Goal: Information Seeking & Learning: Check status

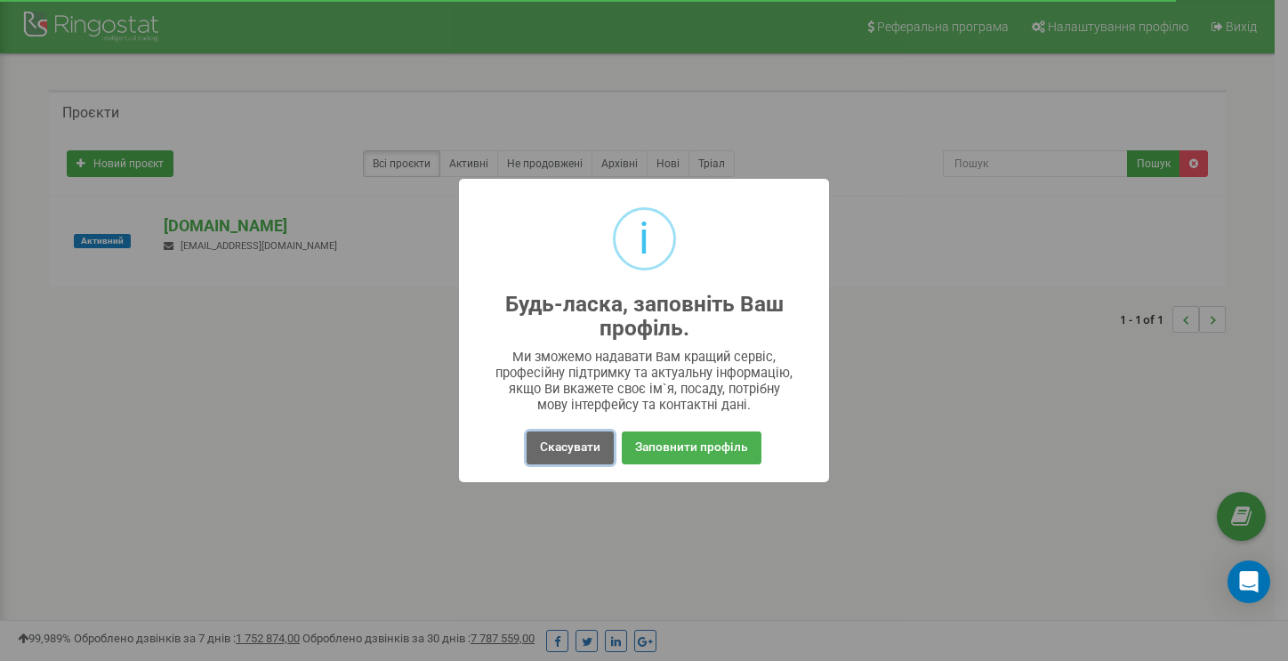
click at [585, 446] on button "Скасувати" at bounding box center [569, 447] width 87 height 33
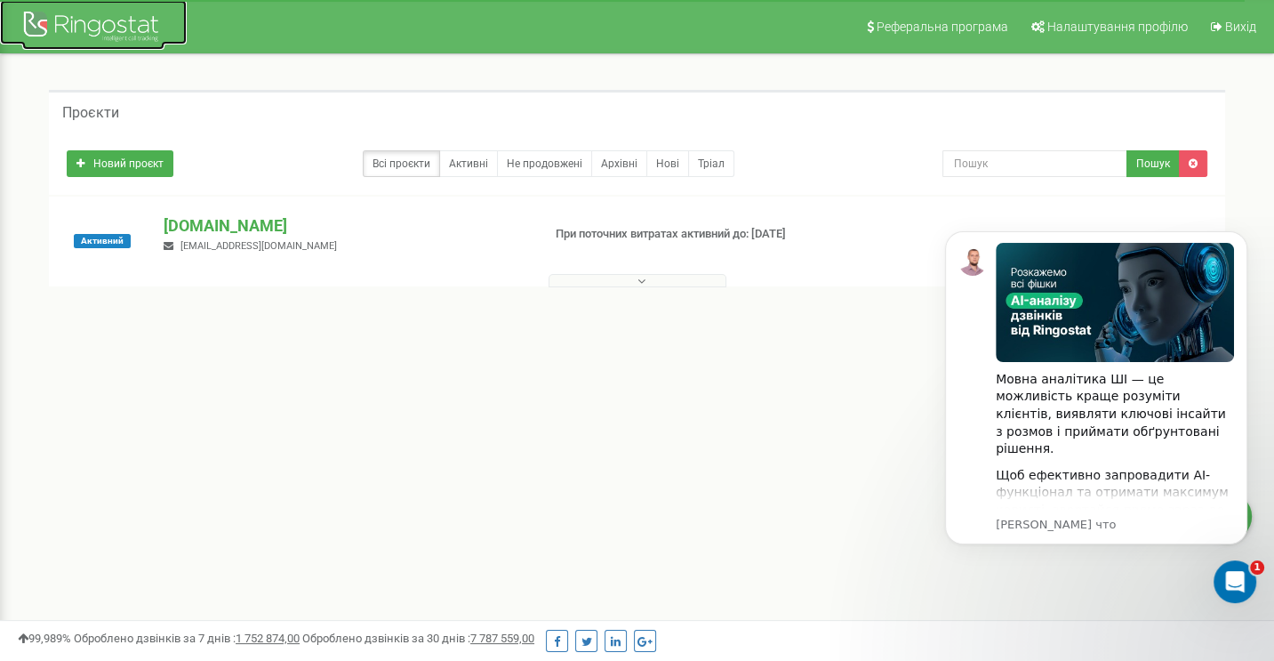
click at [131, 21] on div at bounding box center [93, 28] width 142 height 43
click at [462, 165] on link "Активні" at bounding box center [468, 163] width 59 height 27
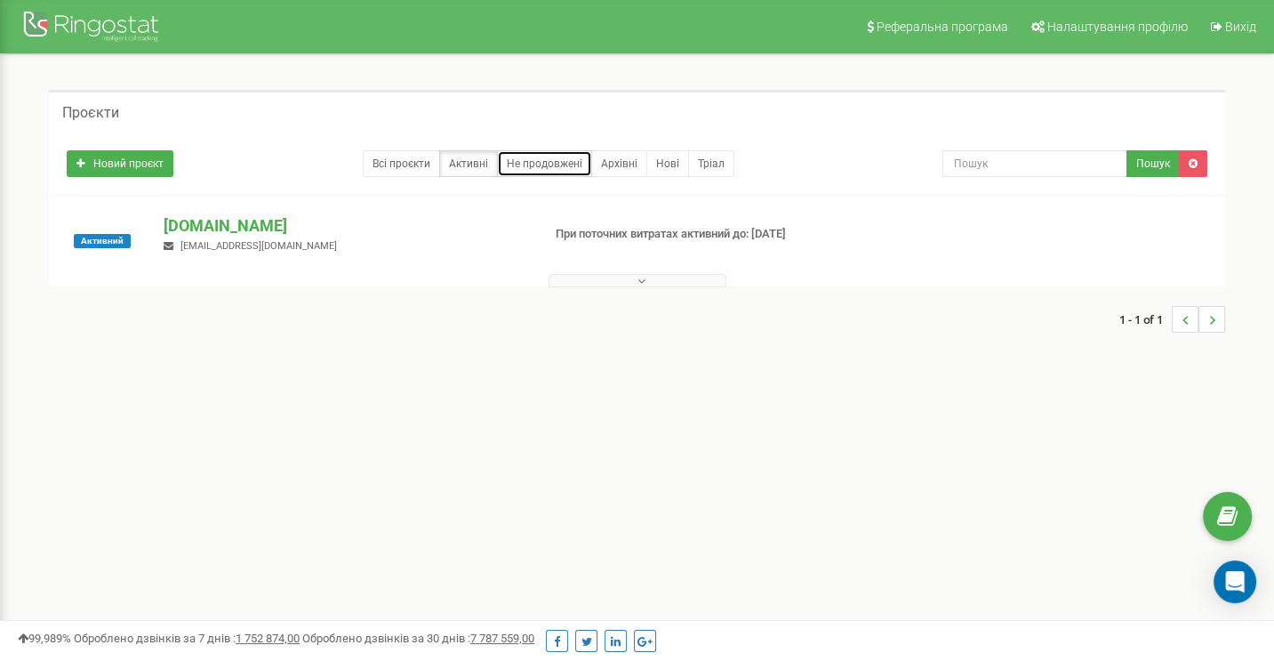
click at [531, 164] on link "Не продовжені" at bounding box center [544, 163] width 95 height 27
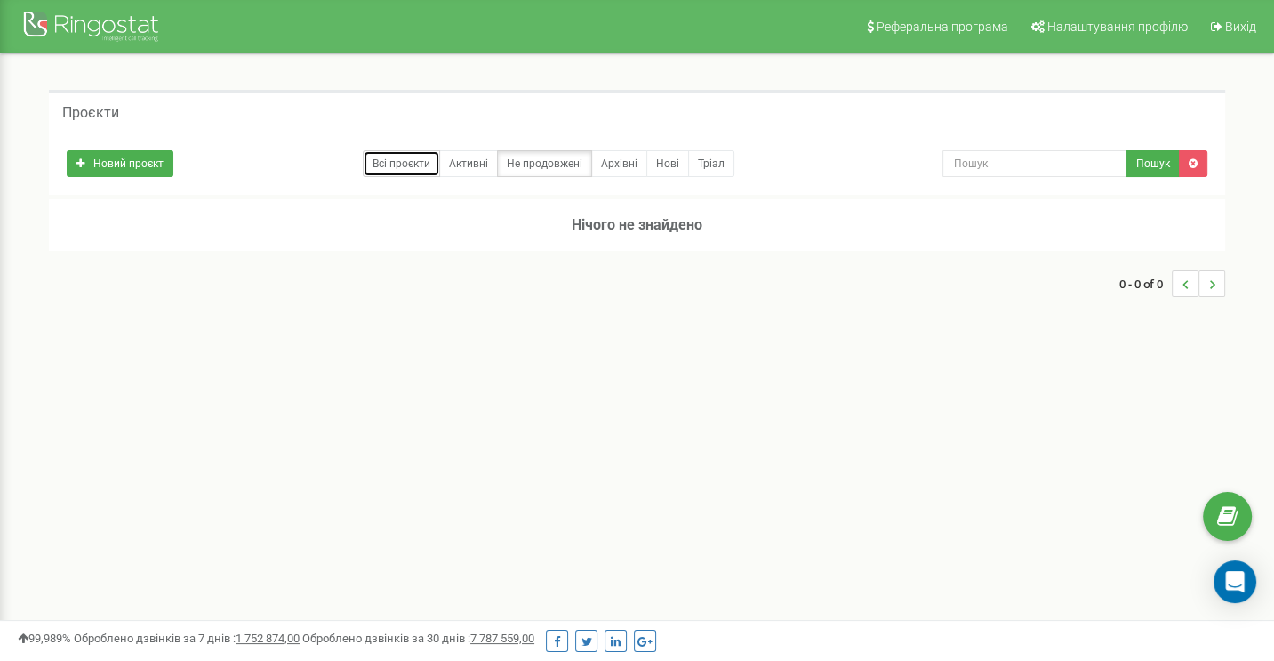
click at [398, 166] on link "Всі проєкти" at bounding box center [401, 163] width 77 height 27
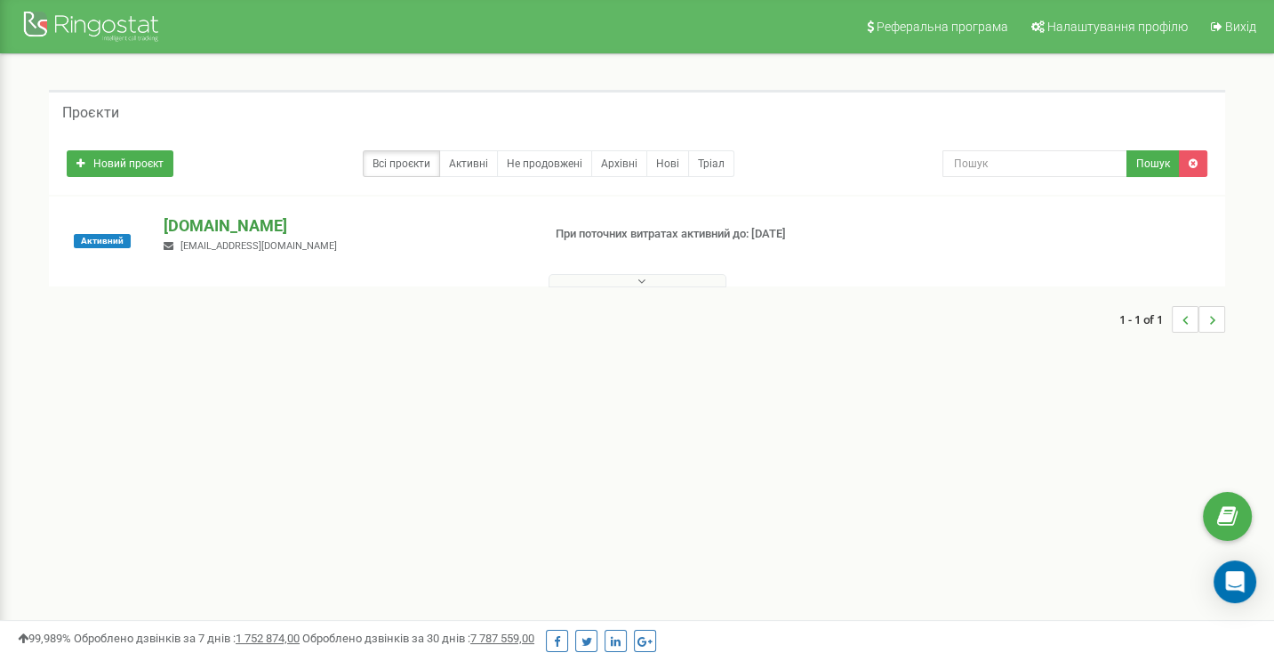
click at [193, 225] on p "[DOMAIN_NAME]" at bounding box center [345, 225] width 363 height 23
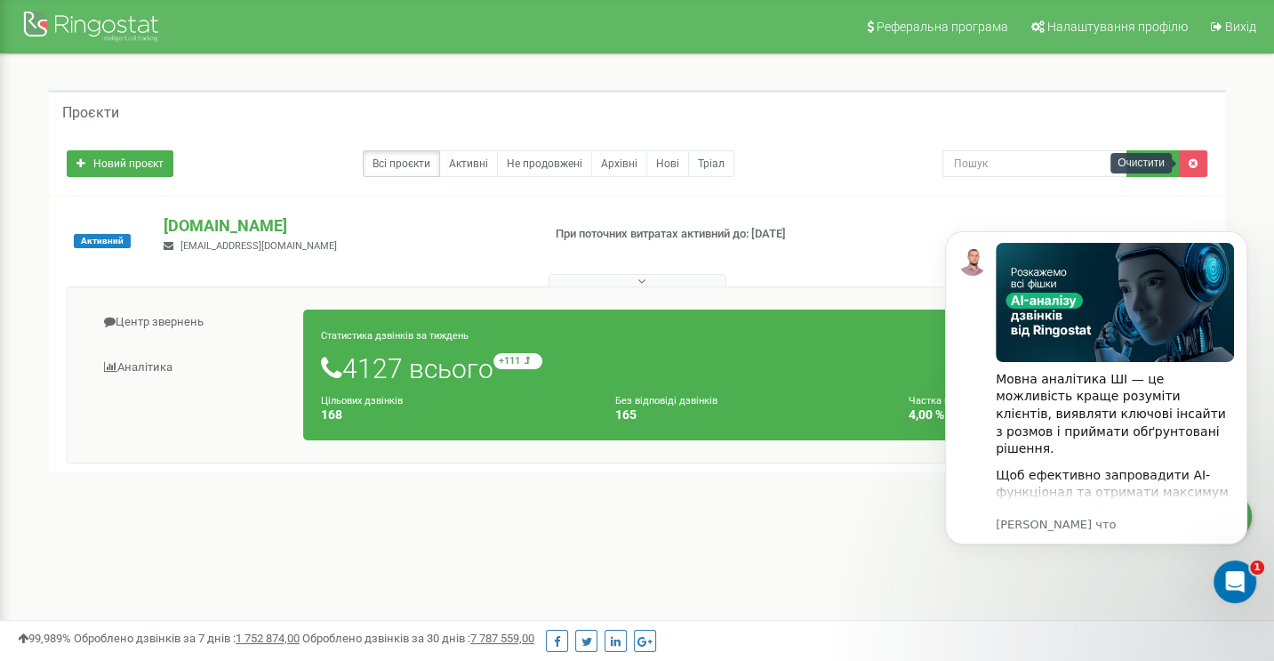
click at [1161, 159] on div "Очистити" at bounding box center [1141, 163] width 61 height 20
click at [468, 165] on link "Активні" at bounding box center [468, 163] width 59 height 27
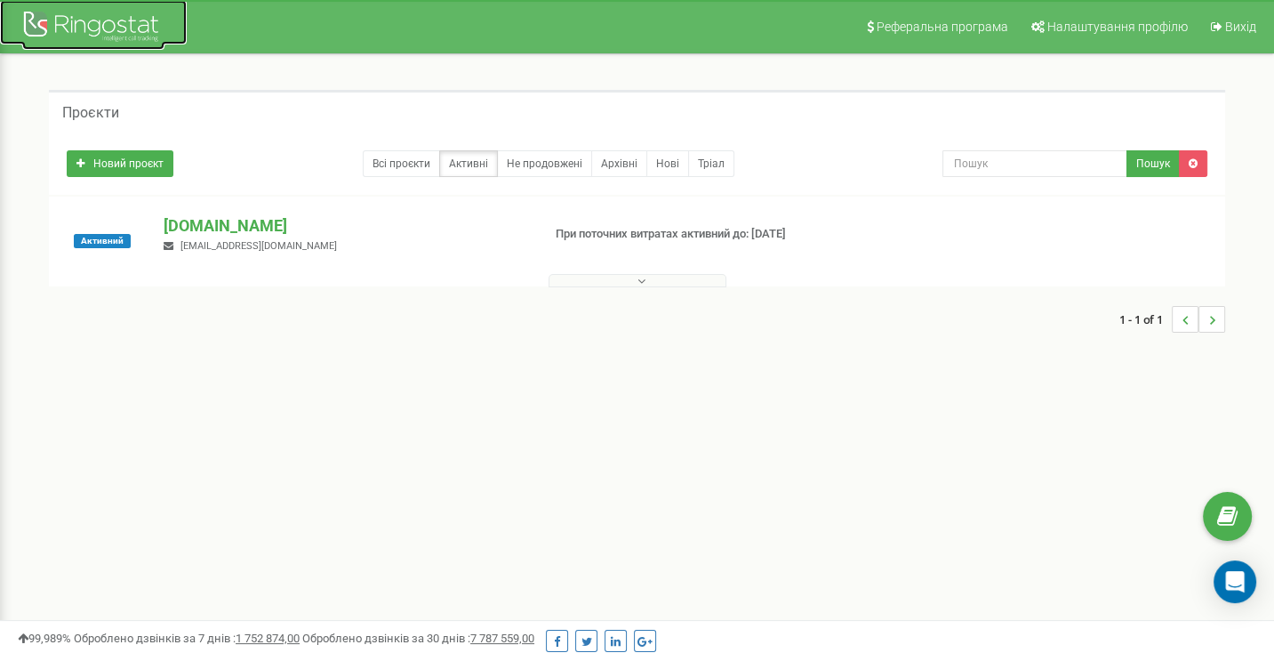
click at [138, 16] on div at bounding box center [93, 28] width 142 height 43
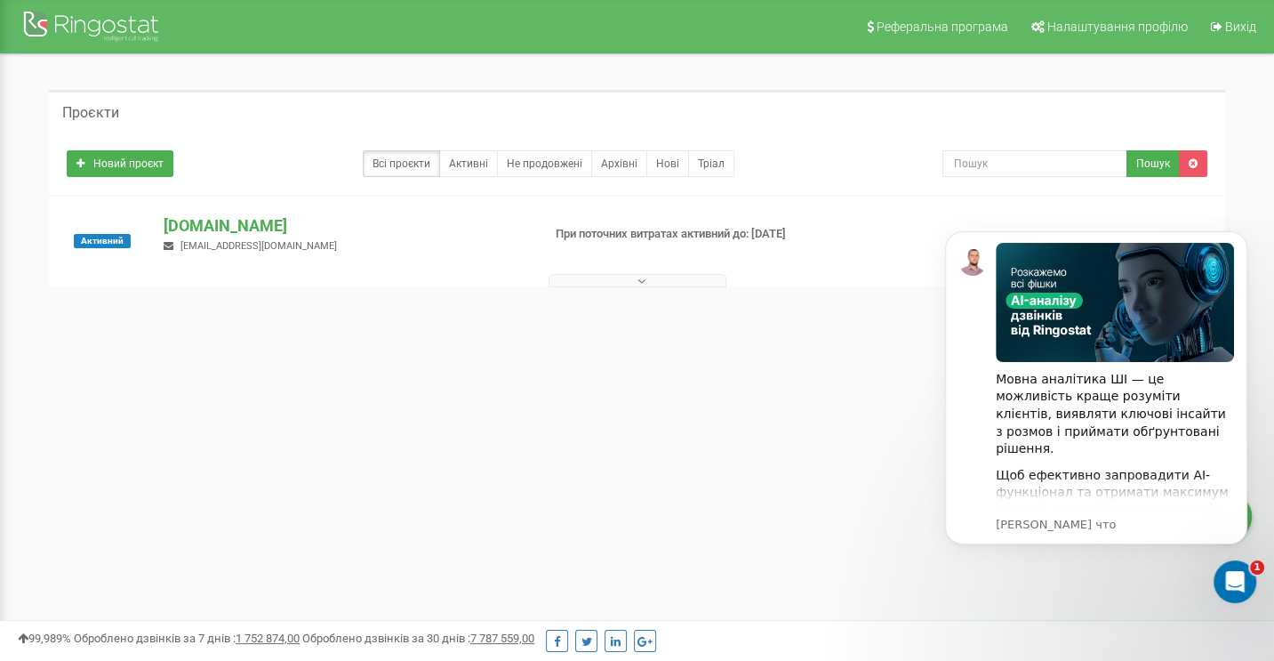
click at [638, 280] on icon at bounding box center [642, 281] width 8 height 12
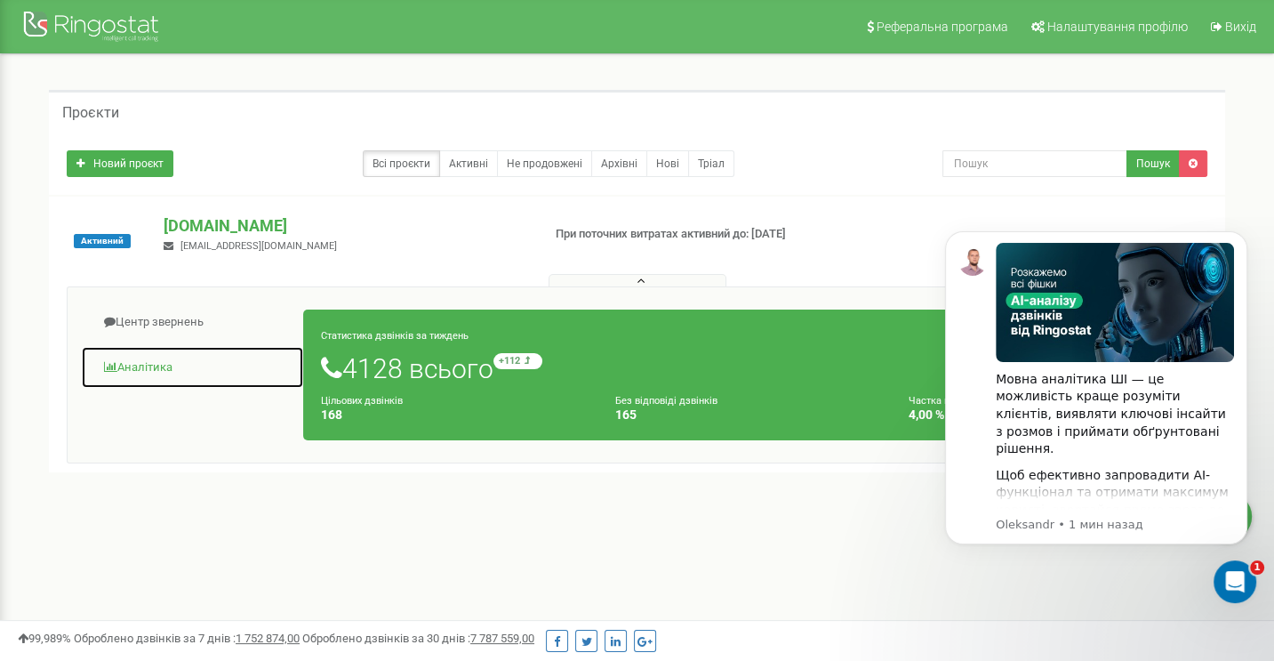
click at [147, 364] on link "Аналiтика" at bounding box center [192, 368] width 223 height 44
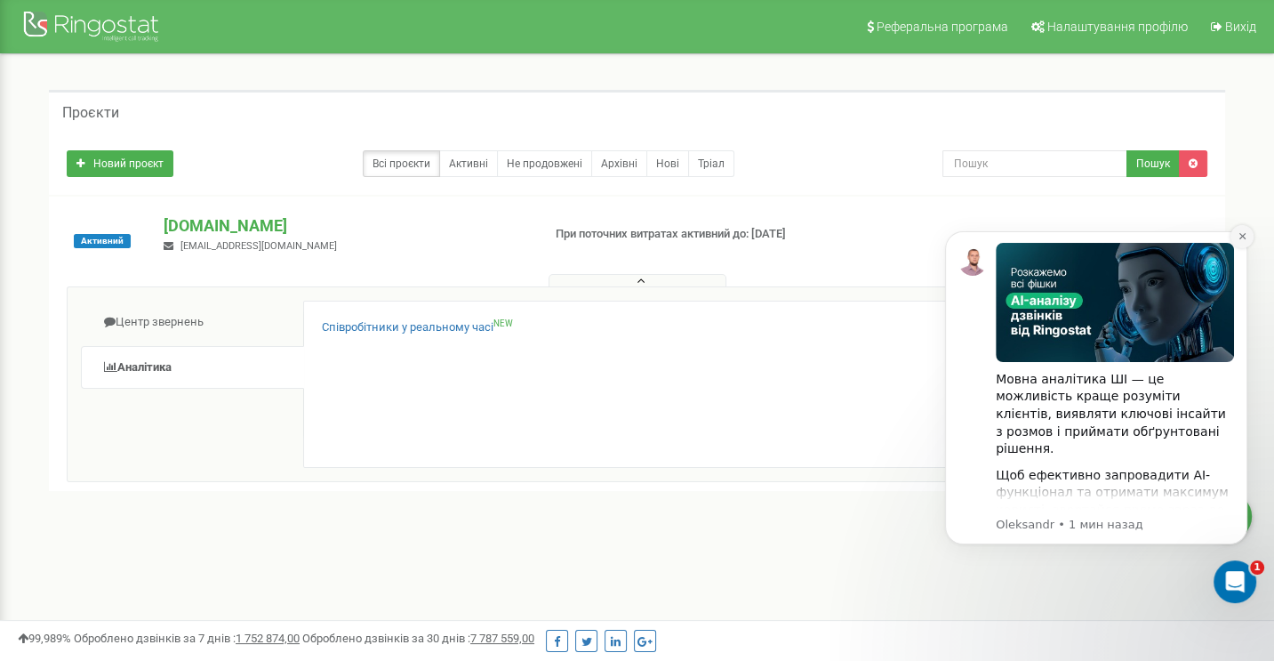
click at [1238, 237] on icon "Dismiss notification" at bounding box center [1243, 236] width 10 height 10
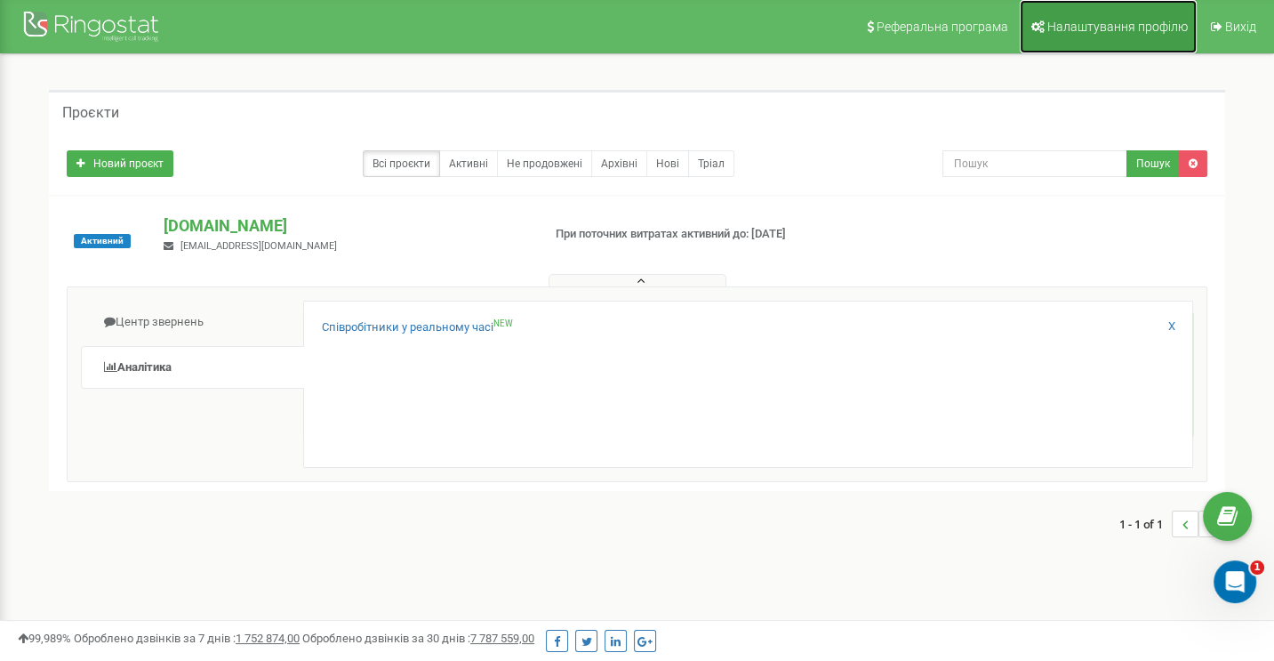
click at [1109, 28] on span "Налаштування профілю" at bounding box center [1118, 27] width 141 height 14
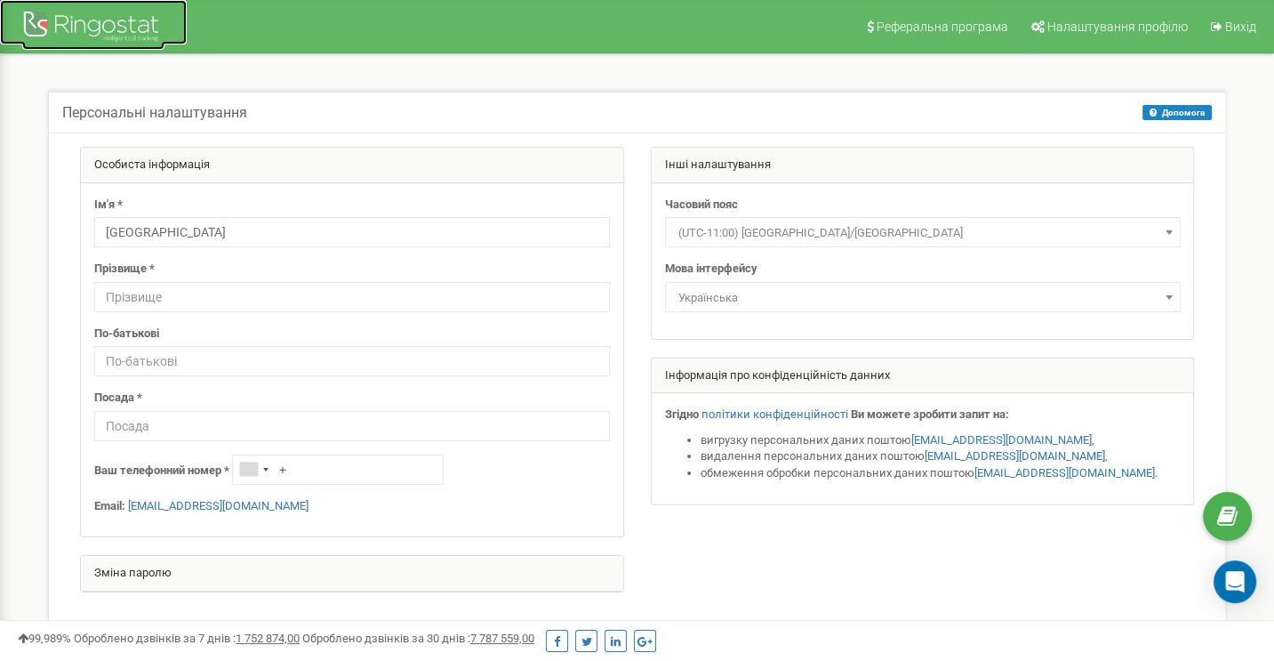
click at [112, 13] on div at bounding box center [93, 28] width 142 height 43
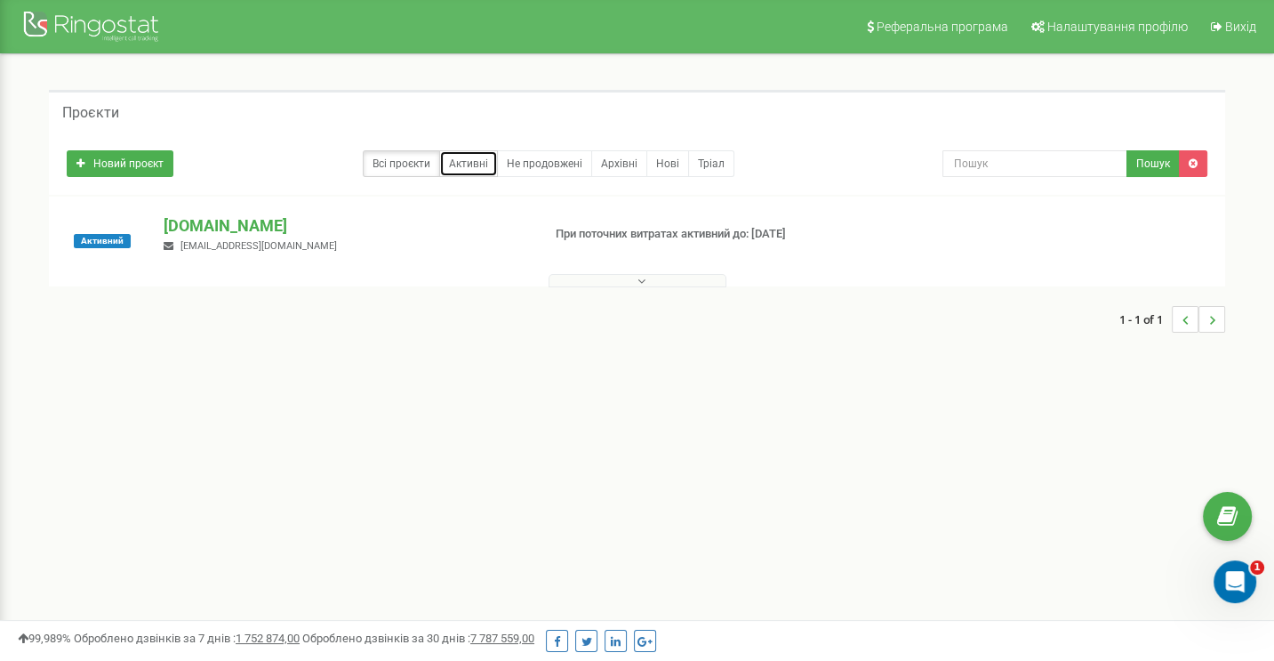
click at [477, 157] on link "Активні" at bounding box center [468, 163] width 59 height 27
click at [260, 221] on p "[DOMAIN_NAME]" at bounding box center [345, 225] width 363 height 23
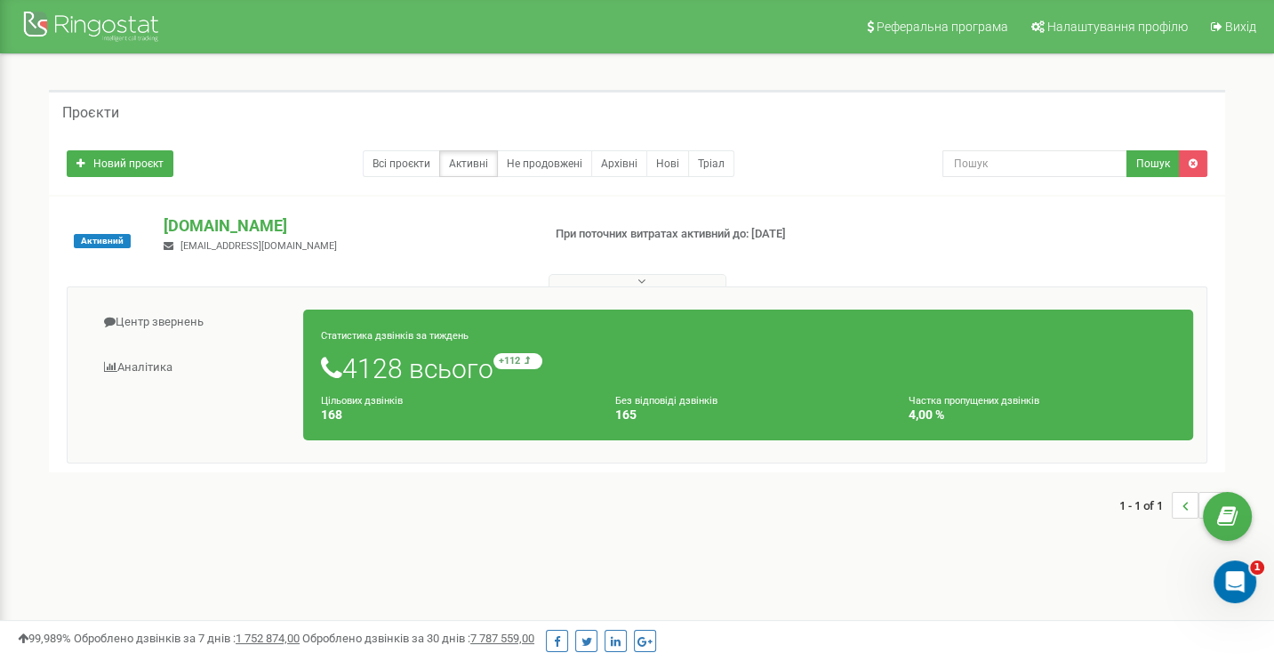
click at [756, 387] on div "Статистика дзвінків за тиждень 4128 всього +112 відносно минулого тижня Цільови…" at bounding box center [748, 374] width 890 height 131
click at [632, 402] on small "Без відповіді дзвінків" at bounding box center [666, 401] width 102 height 12
click at [502, 422] on div "Статистика дзвінків за тиждень 4128 всього +112 відносно минулого тижня Цільови…" at bounding box center [748, 374] width 890 height 131
click at [149, 368] on link "Аналiтика" at bounding box center [192, 368] width 223 height 44
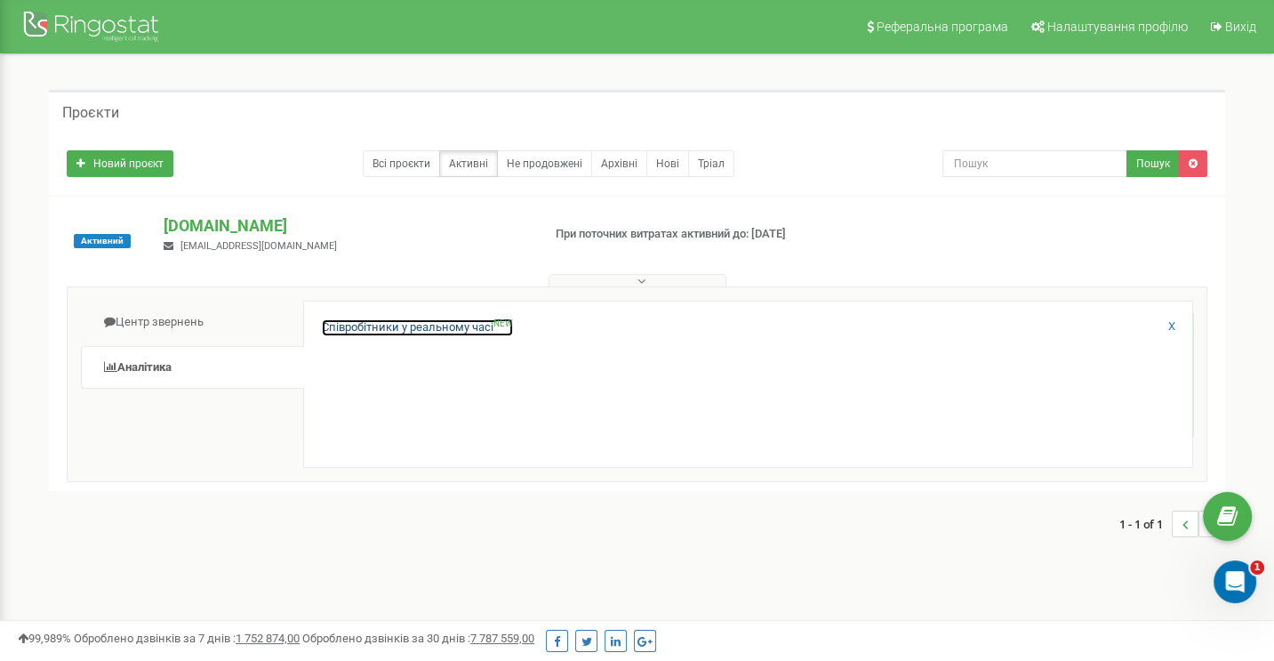
click at [360, 327] on link "Співробітники у реальному часі NEW" at bounding box center [417, 327] width 191 height 17
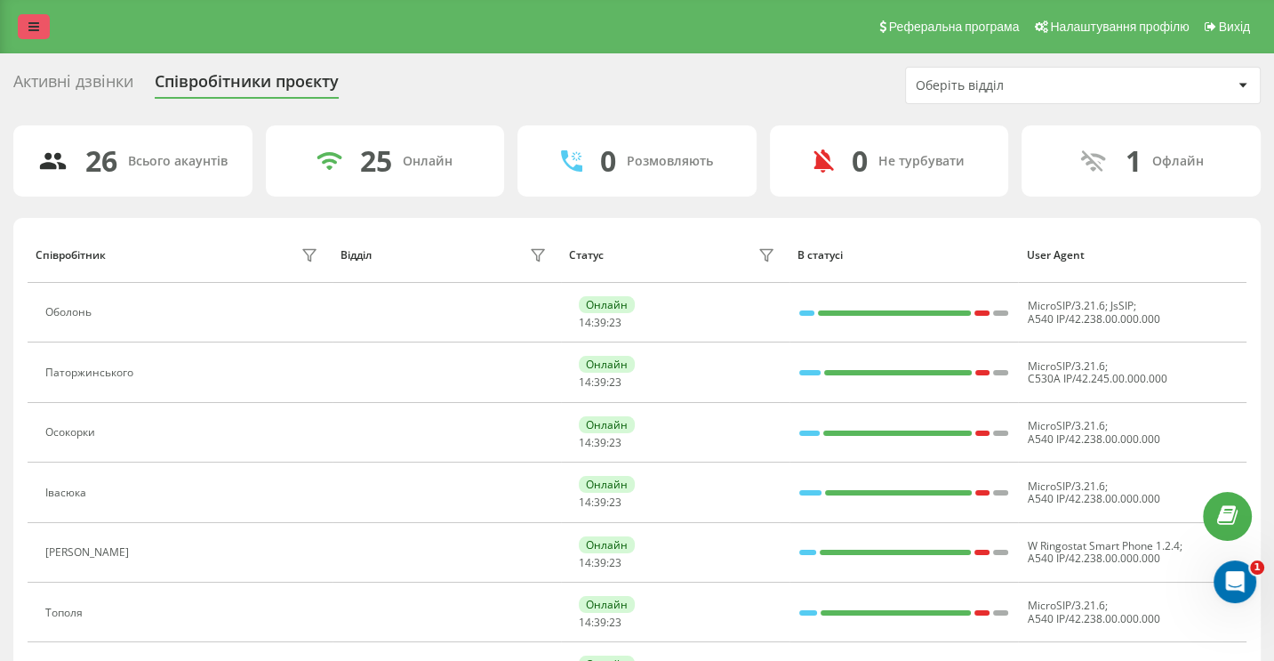
click at [34, 23] on icon at bounding box center [33, 26] width 11 height 12
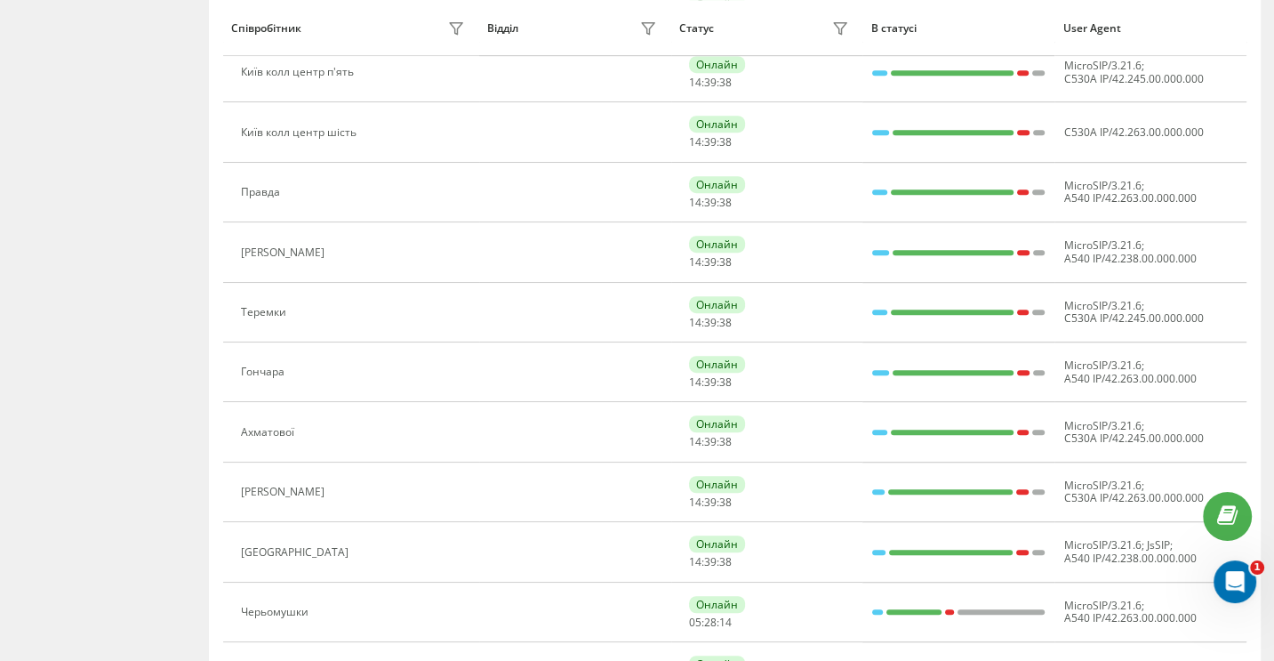
scroll to position [1067, 0]
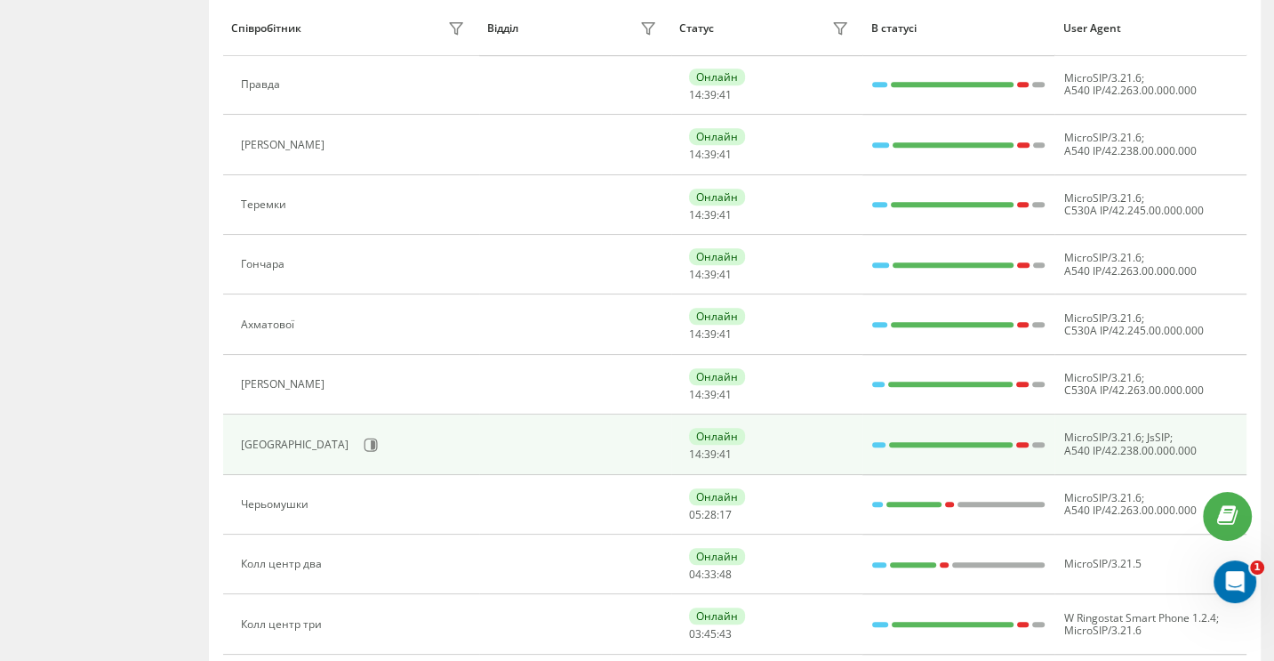
click at [261, 441] on div "Донецька" at bounding box center [297, 444] width 112 height 12
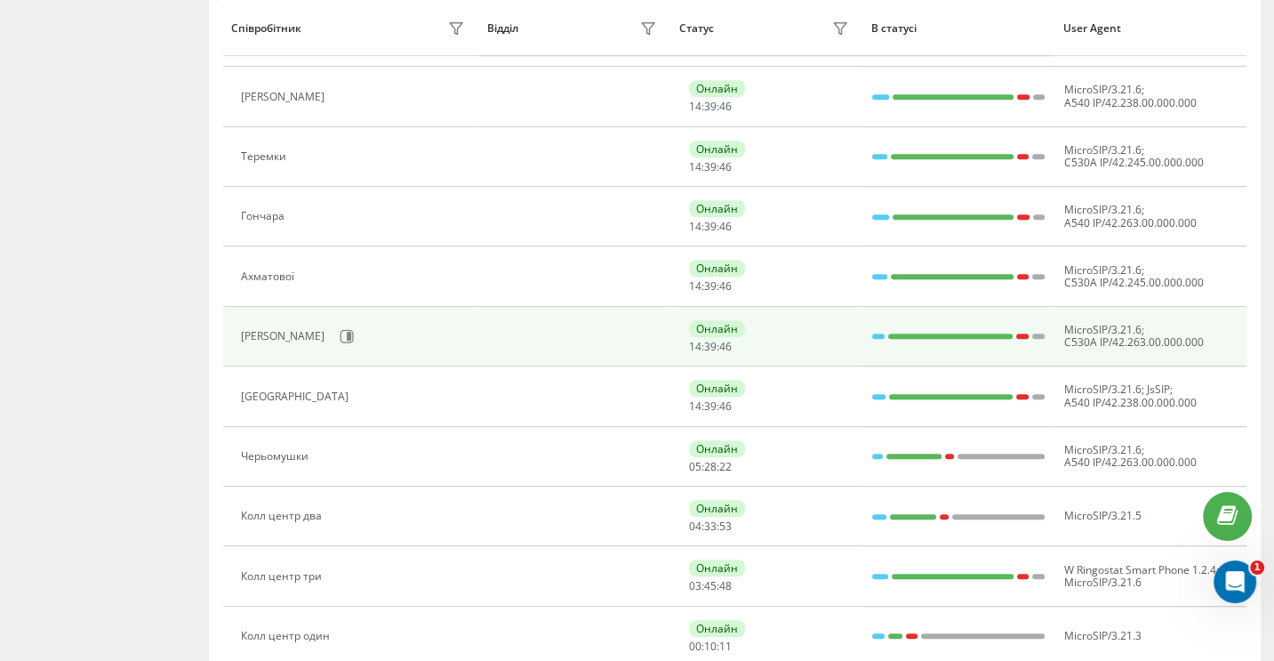
scroll to position [1156, 0]
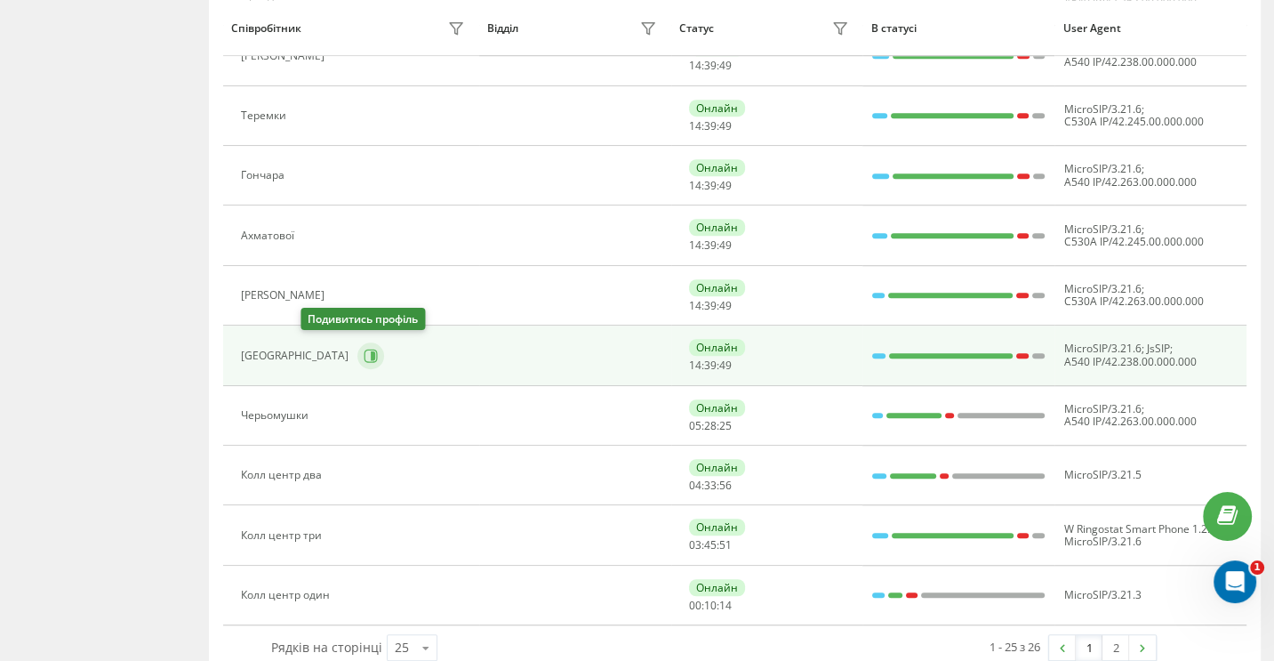
click at [371, 351] on icon at bounding box center [373, 355] width 4 height 9
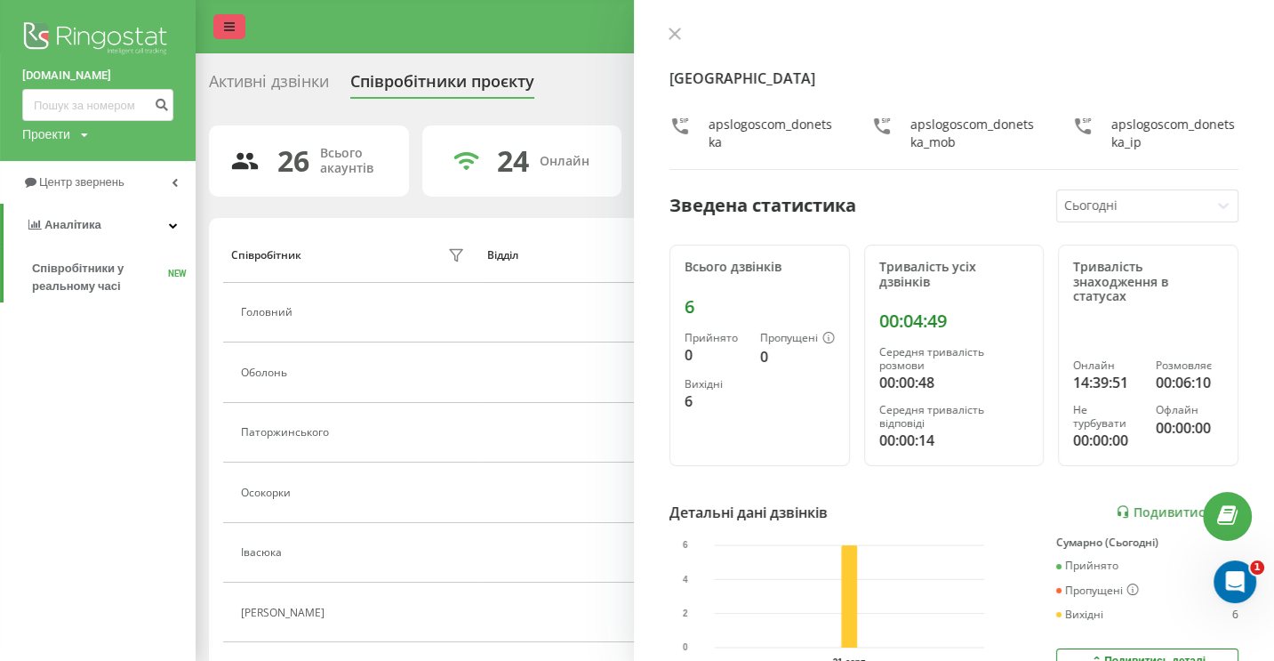
click at [232, 29] on icon at bounding box center [229, 26] width 11 height 12
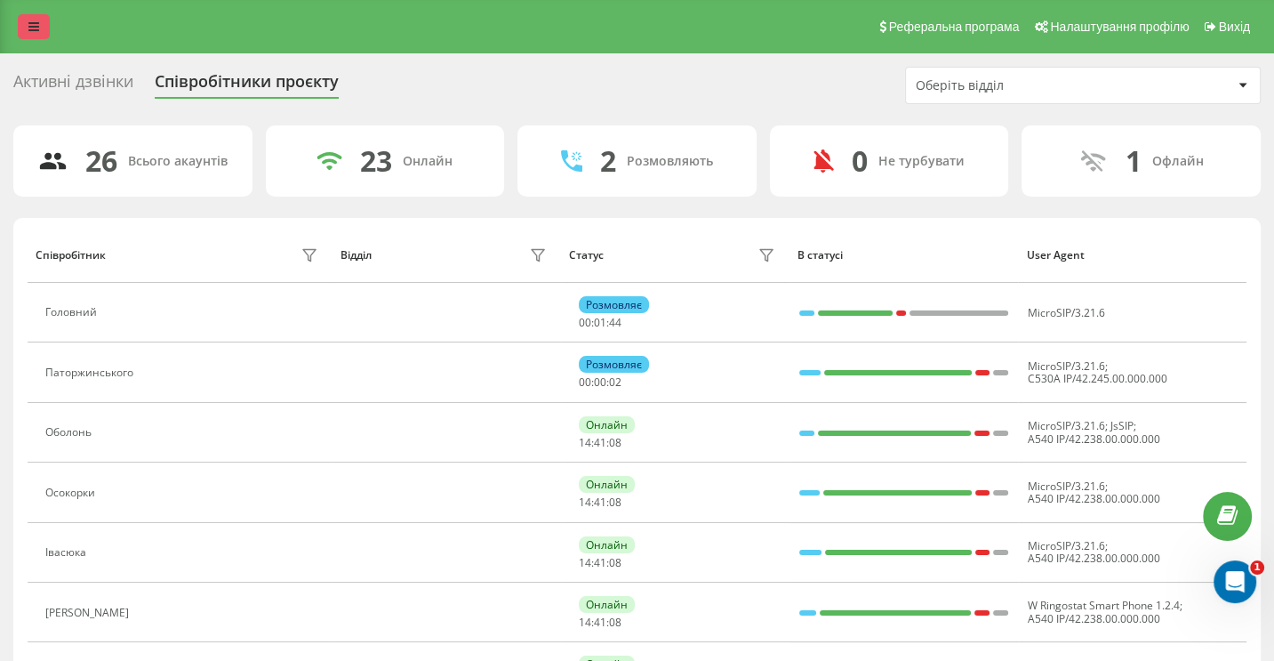
click at [39, 19] on link at bounding box center [34, 26] width 32 height 25
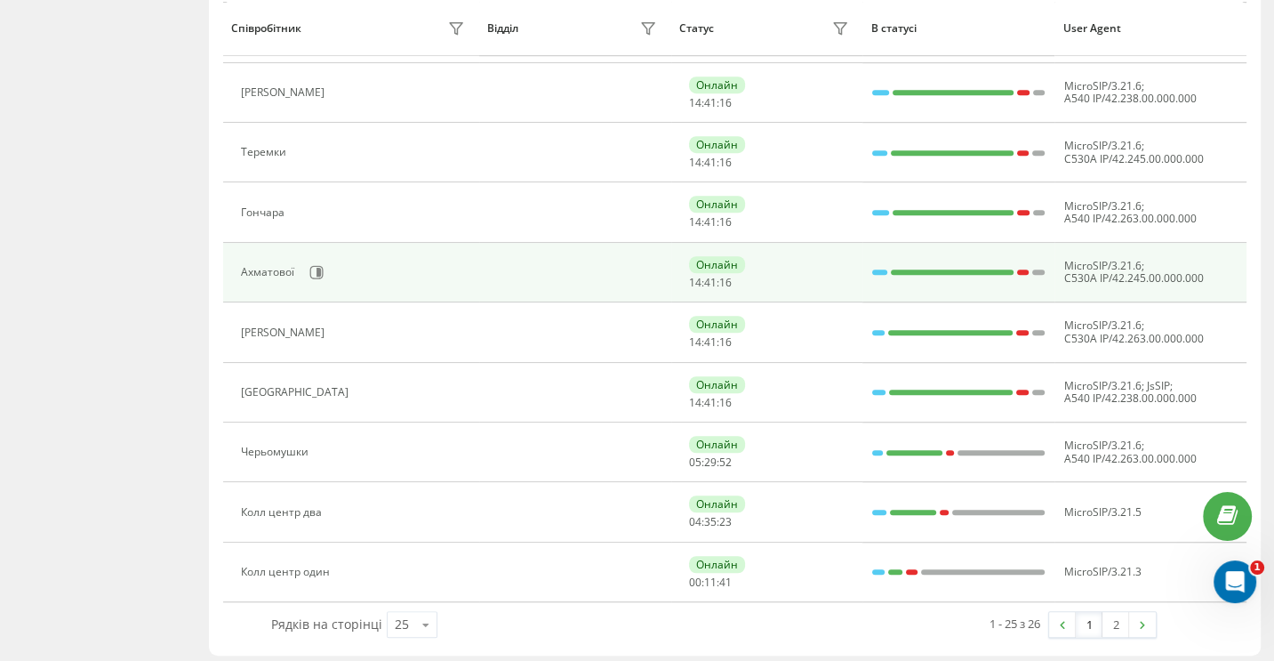
scroll to position [1181, 0]
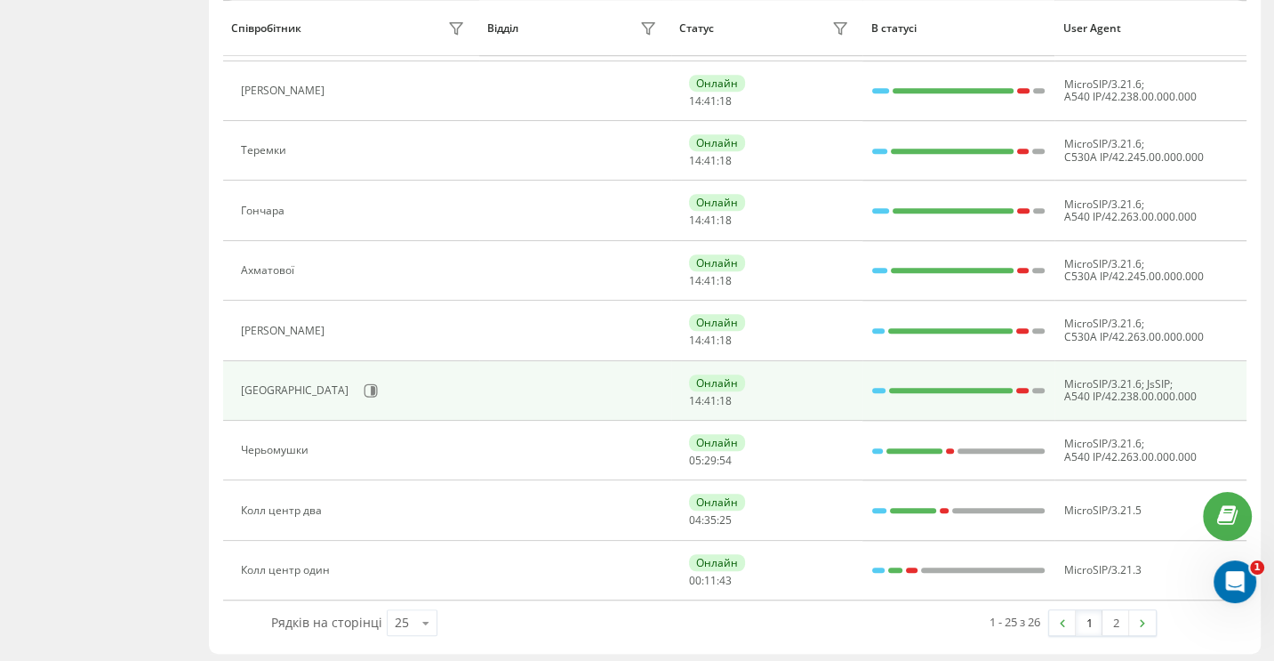
click at [270, 385] on div "[GEOGRAPHIC_DATA]" at bounding box center [297, 390] width 112 height 12
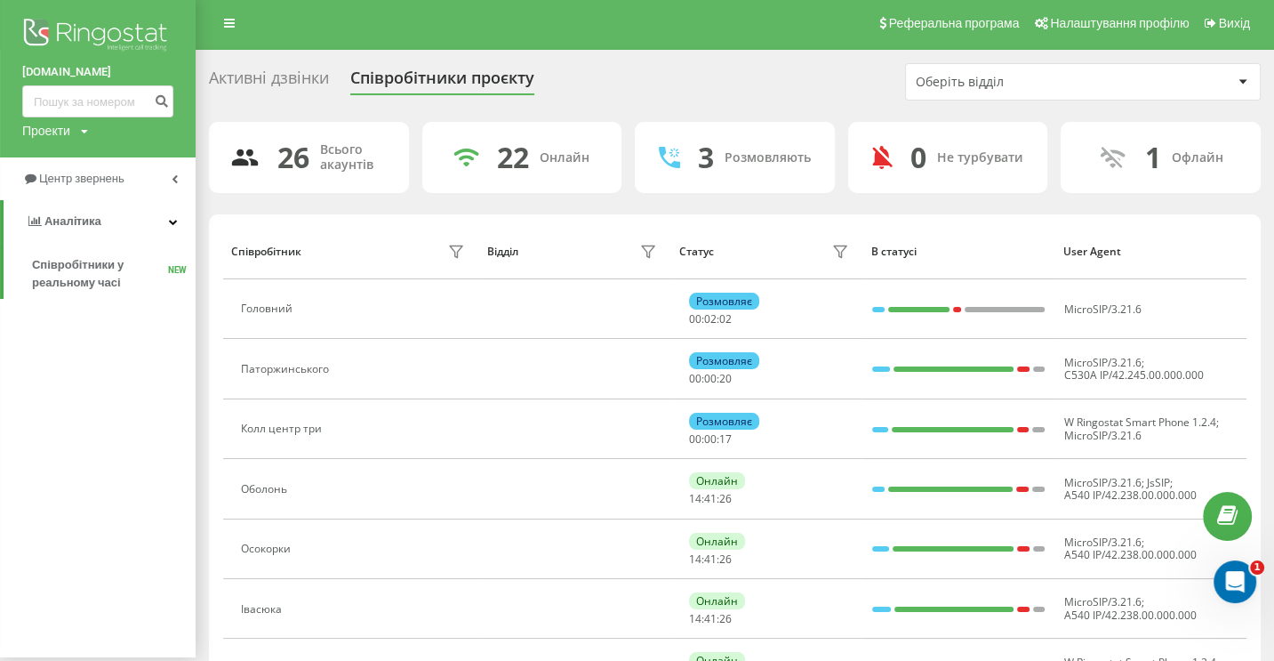
scroll to position [0, 0]
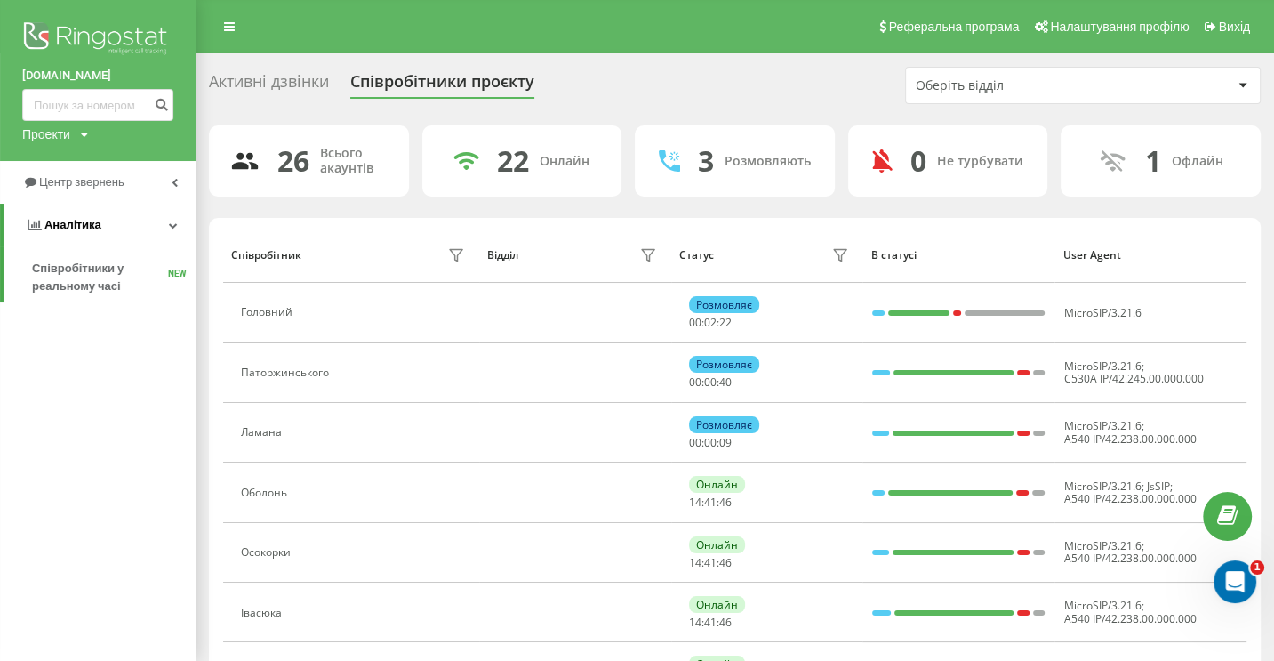
click at [171, 227] on icon at bounding box center [173, 225] width 9 height 9
click at [173, 222] on icon at bounding box center [175, 225] width 6 height 9
click at [134, 38] on img at bounding box center [97, 40] width 151 height 44
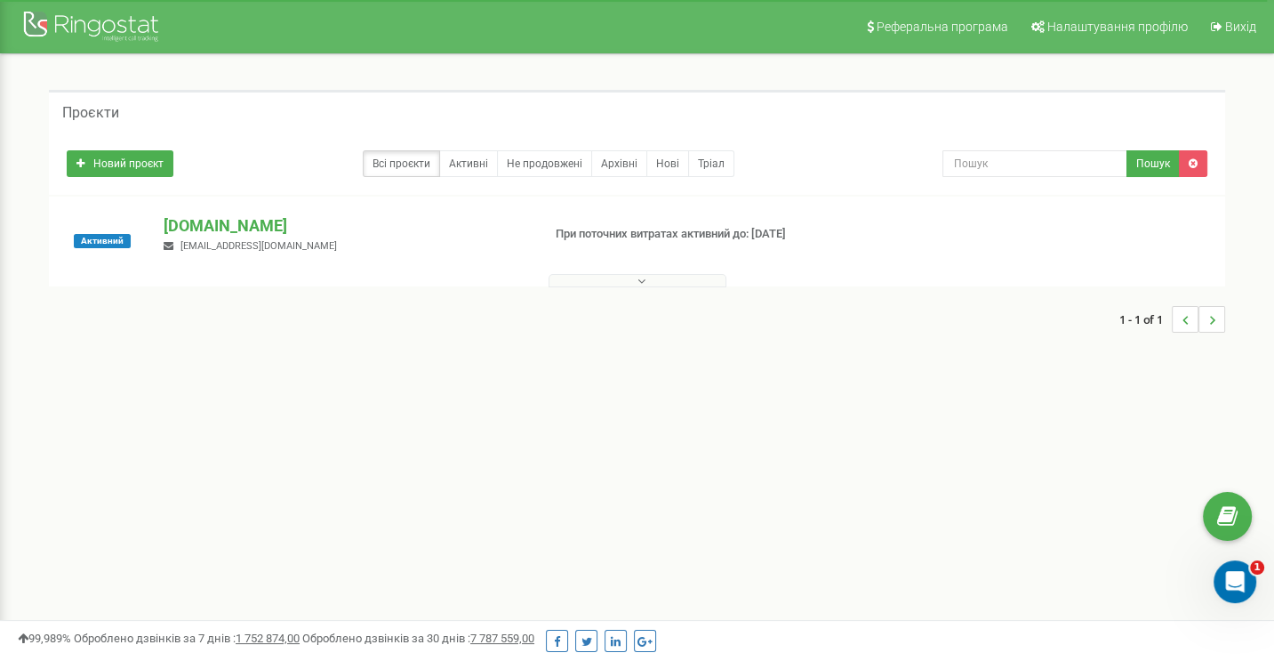
click at [640, 283] on icon at bounding box center [642, 281] width 8 height 12
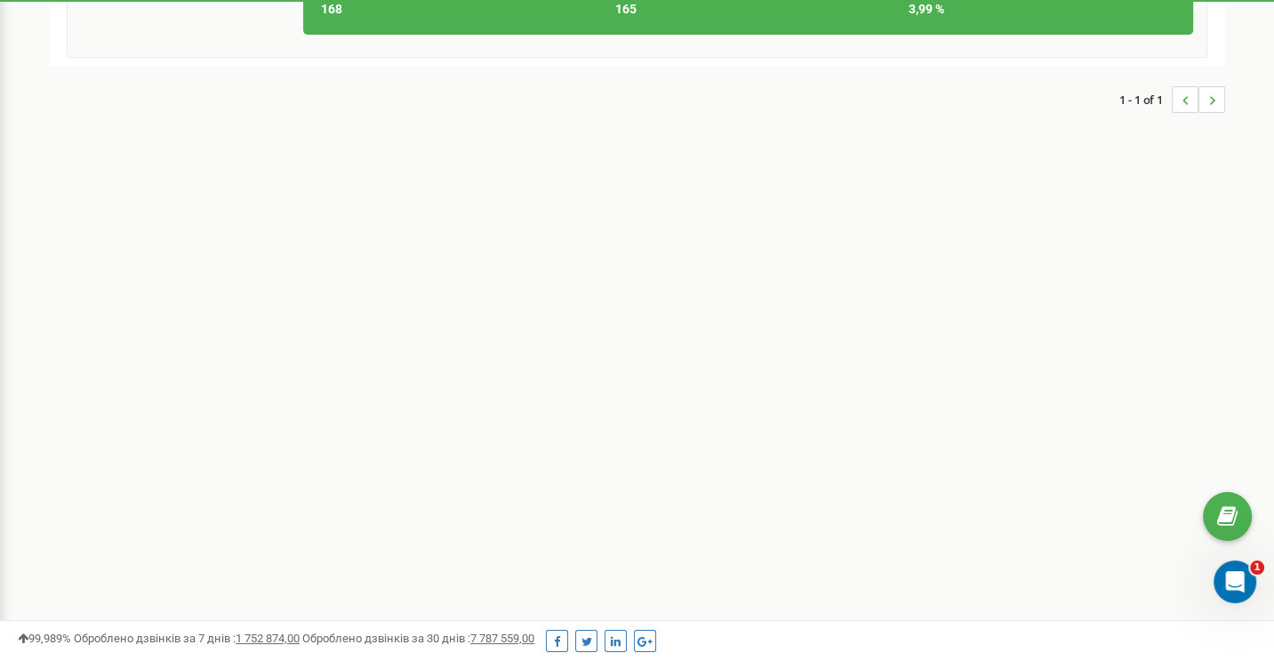
scroll to position [50, 0]
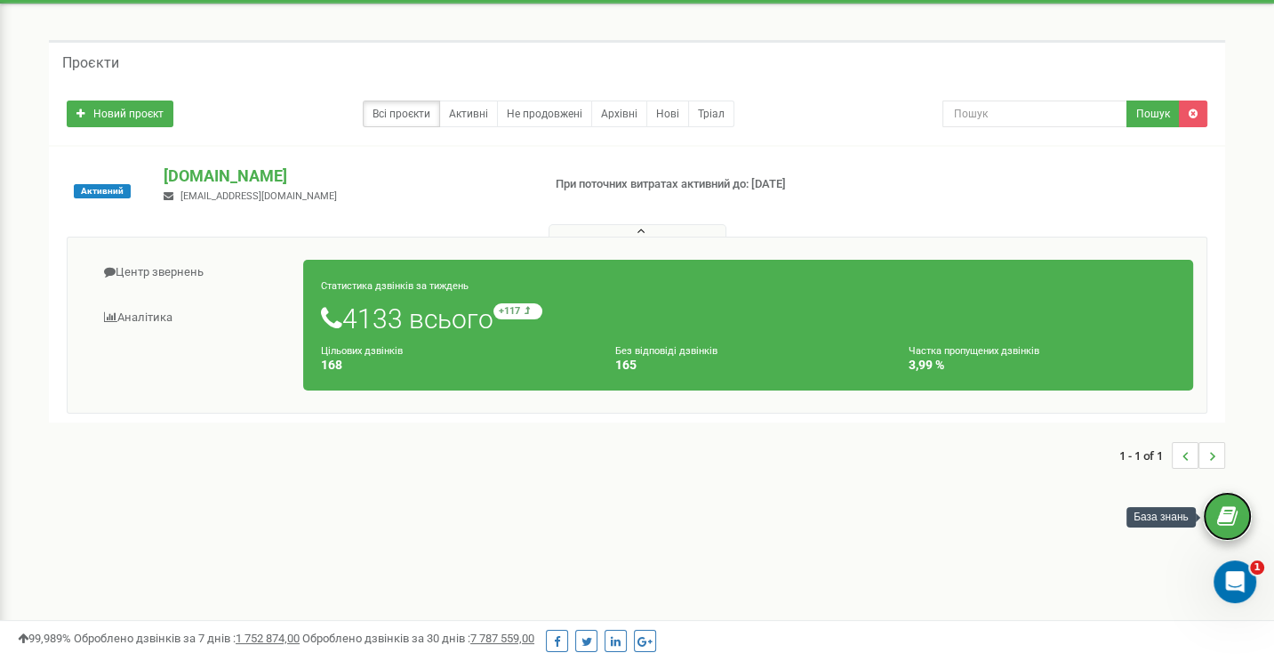
click at [1226, 522] on icon at bounding box center [1227, 516] width 20 height 27
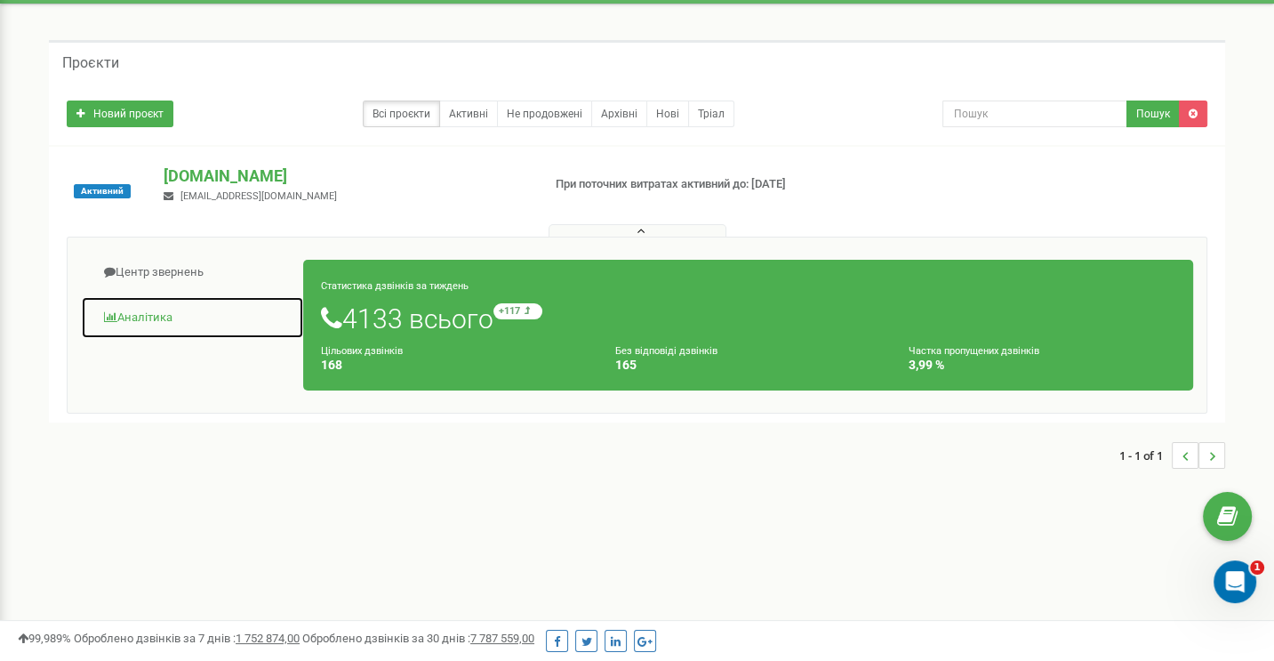
click at [128, 314] on link "Аналiтика" at bounding box center [192, 318] width 223 height 44
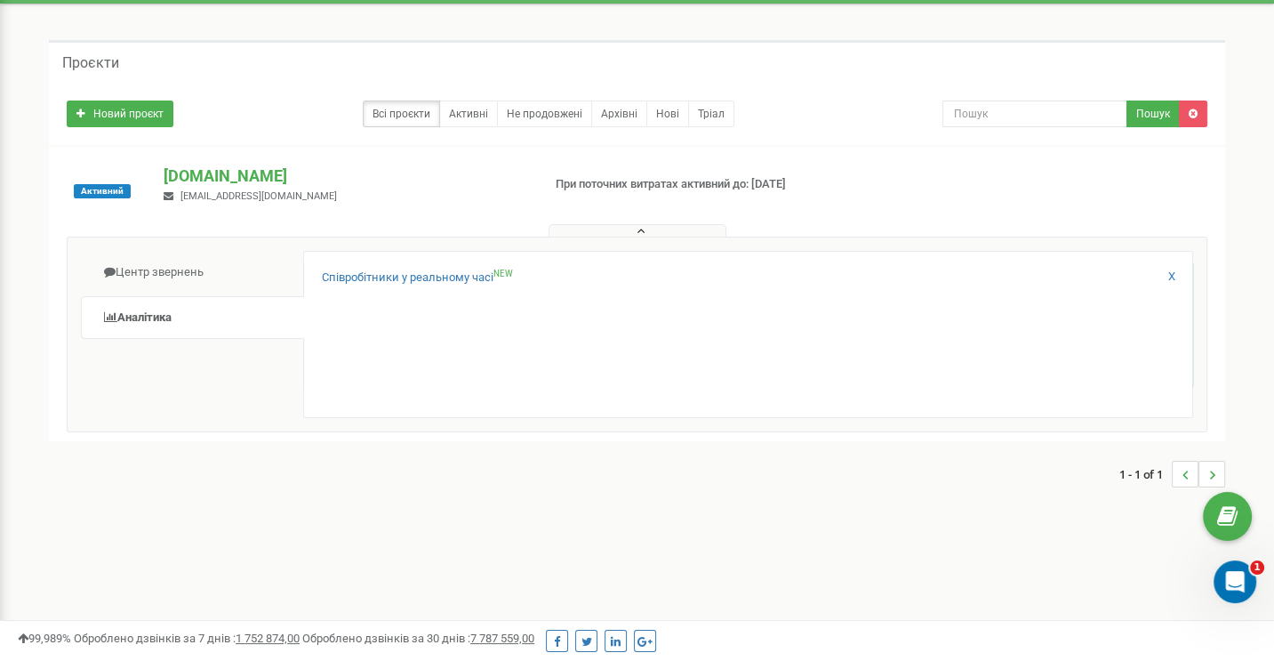
click at [1208, 473] on li "..." at bounding box center [1212, 474] width 27 height 27
click at [1186, 478] on icon "..." at bounding box center [1186, 475] width 6 height 27
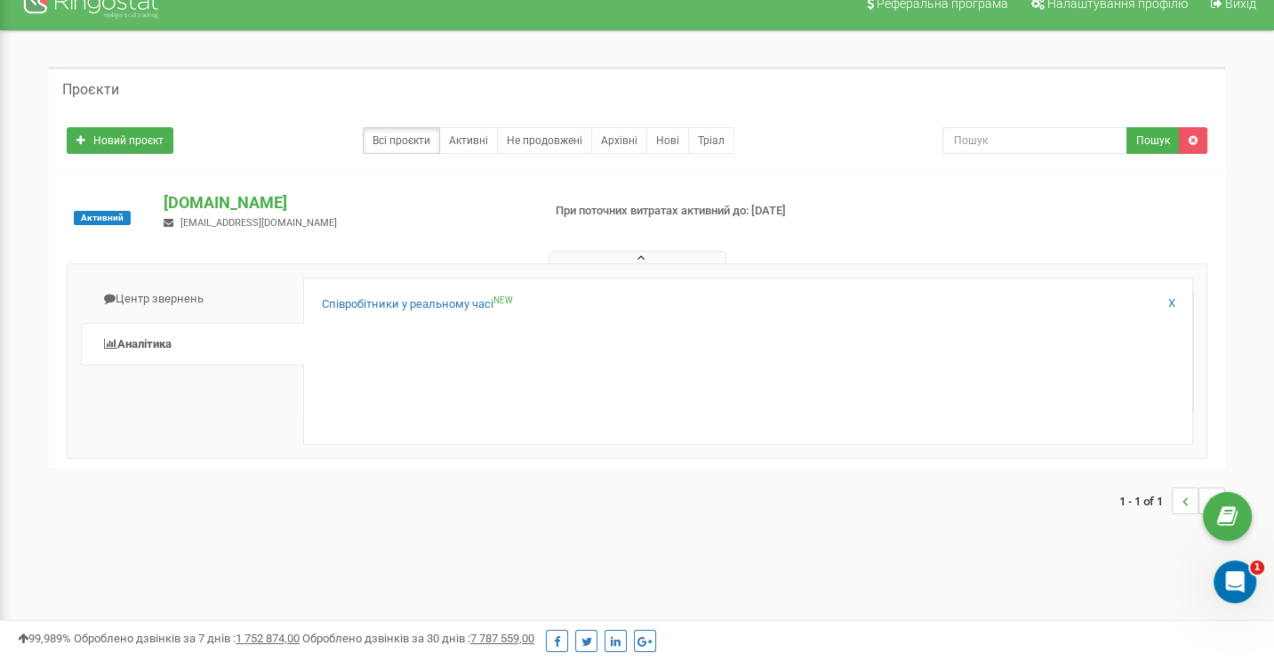
scroll to position [0, 0]
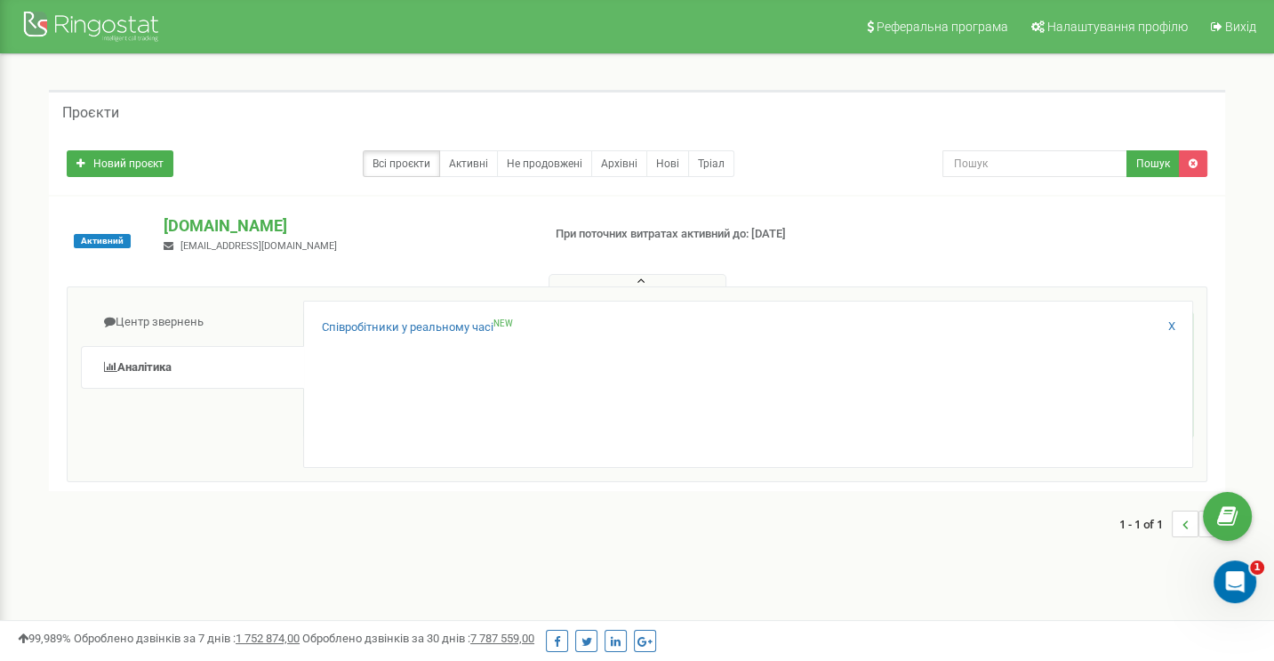
click at [1185, 526] on icon "..." at bounding box center [1186, 524] width 6 height 27
click at [78, 28] on div at bounding box center [93, 28] width 142 height 43
click at [213, 222] on p "[DOMAIN_NAME]" at bounding box center [345, 225] width 363 height 23
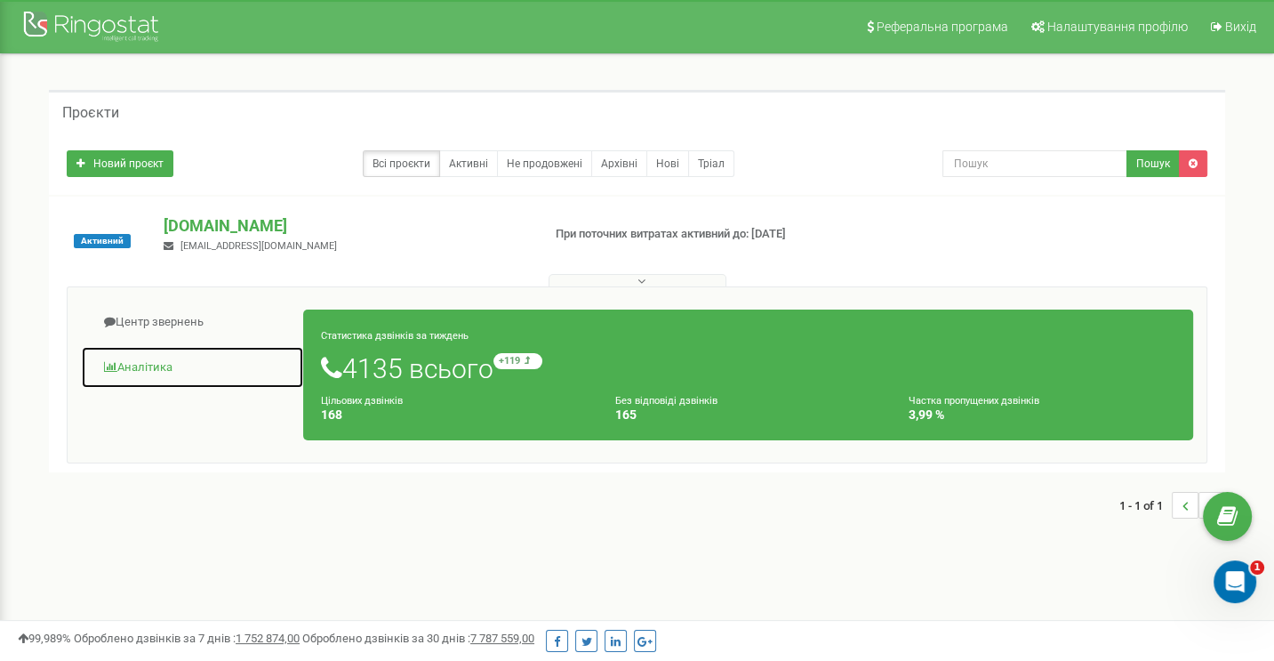
click at [155, 367] on link "Аналiтика" at bounding box center [192, 368] width 223 height 44
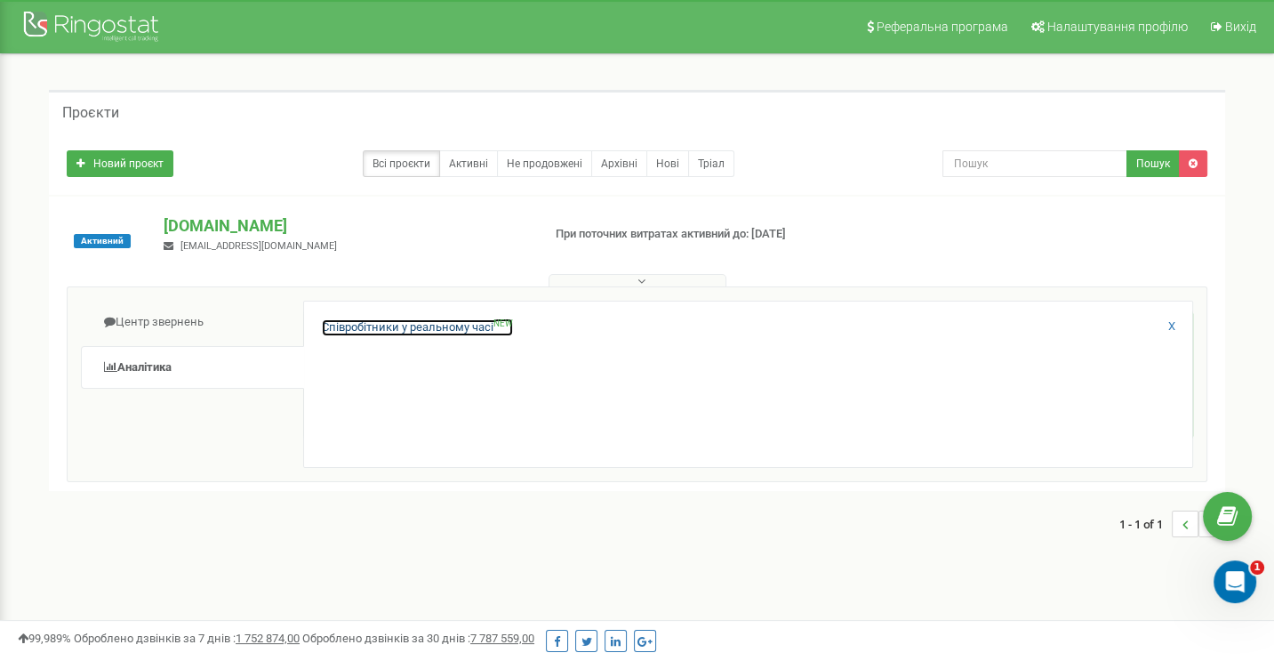
click at [457, 327] on link "Співробітники у реальному часі NEW" at bounding box center [417, 327] width 191 height 17
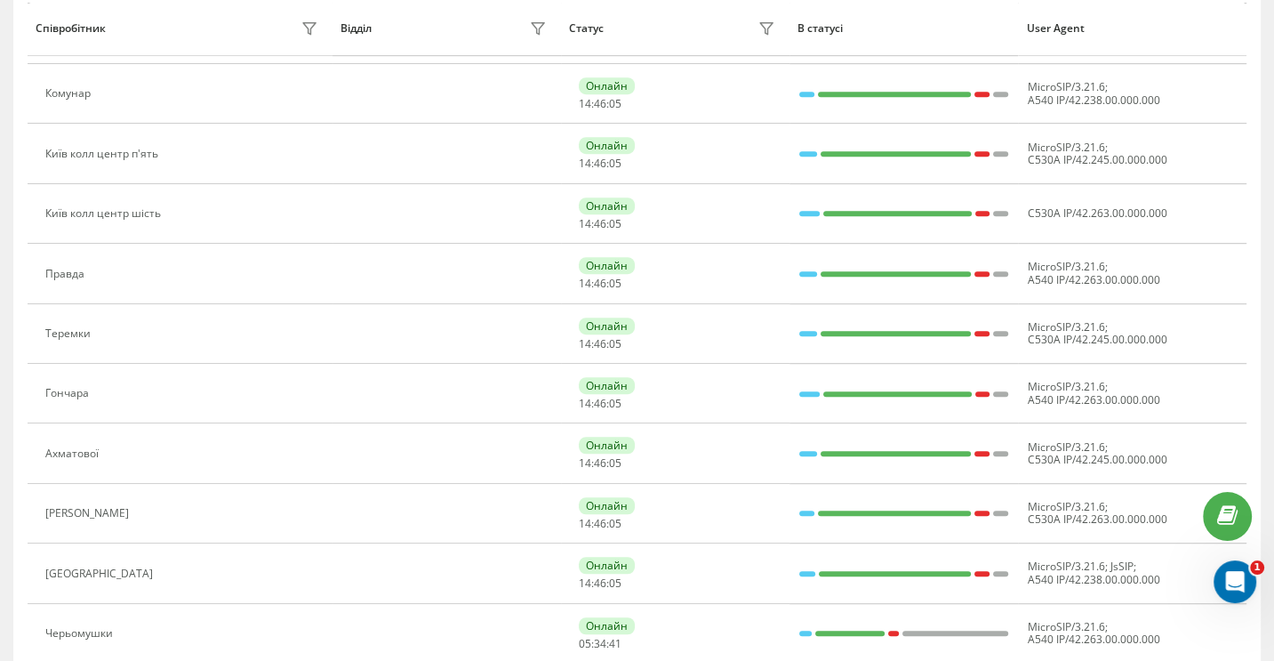
scroll to position [978, 0]
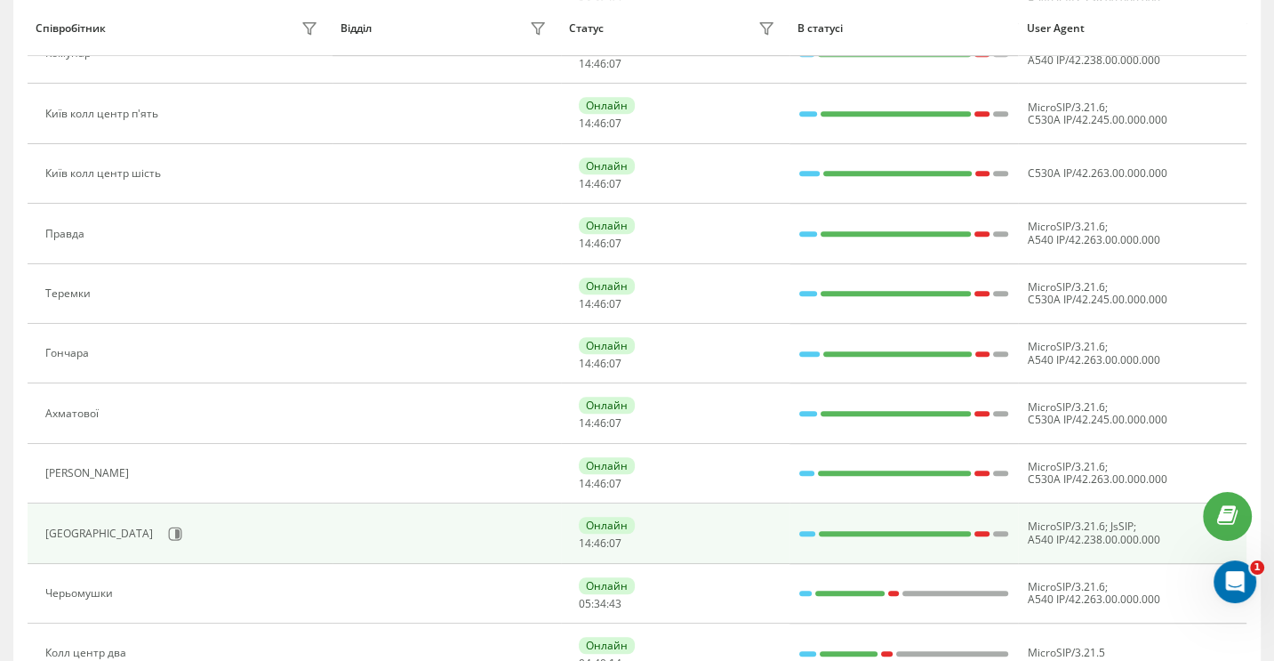
click at [605, 517] on div "Онлайн" at bounding box center [607, 525] width 56 height 17
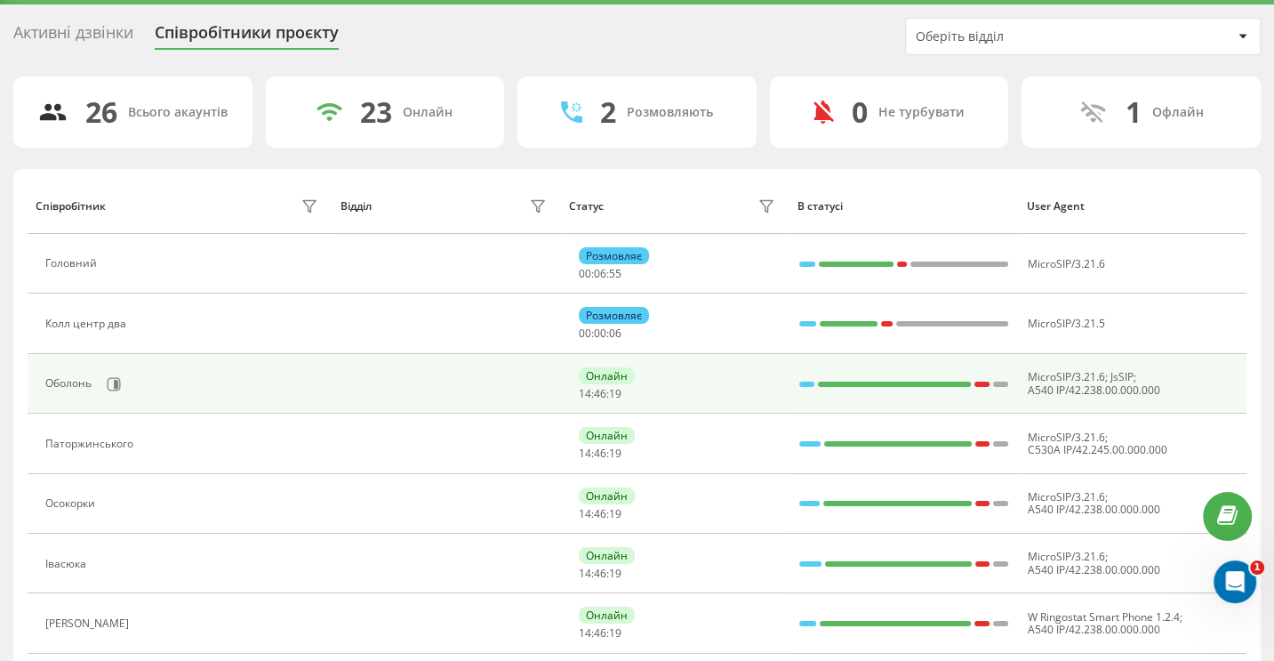
scroll to position [0, 0]
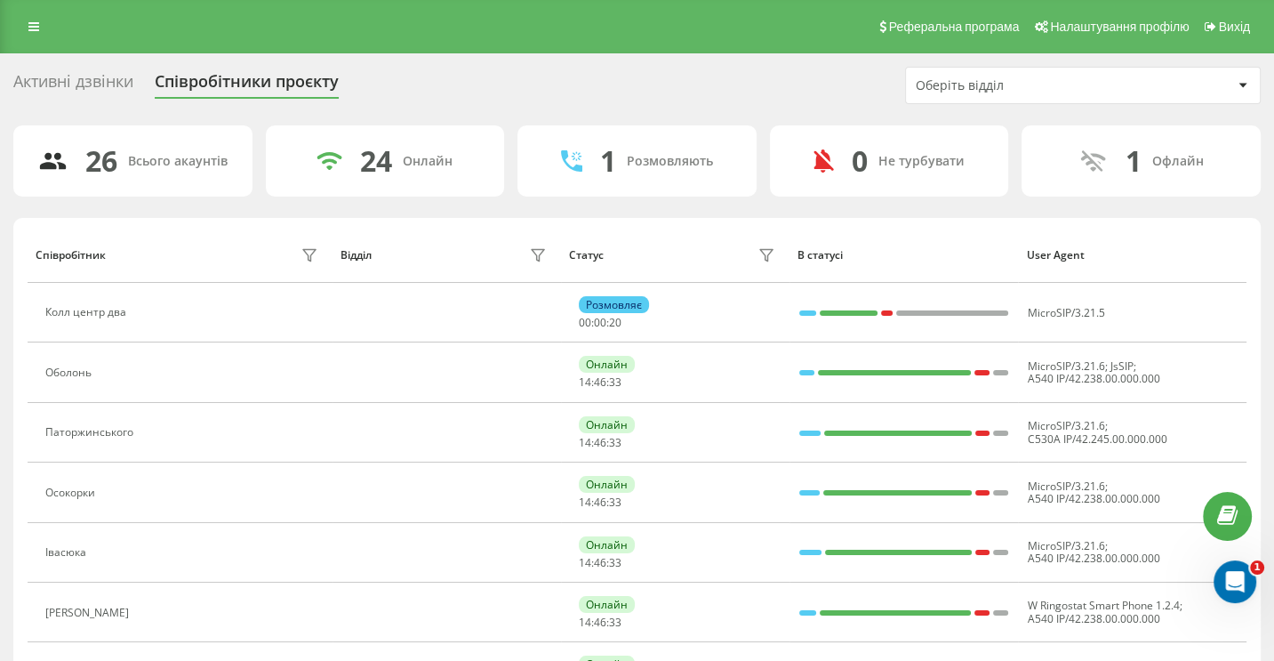
click at [1242, 84] on icon at bounding box center [1243, 86] width 8 height 4
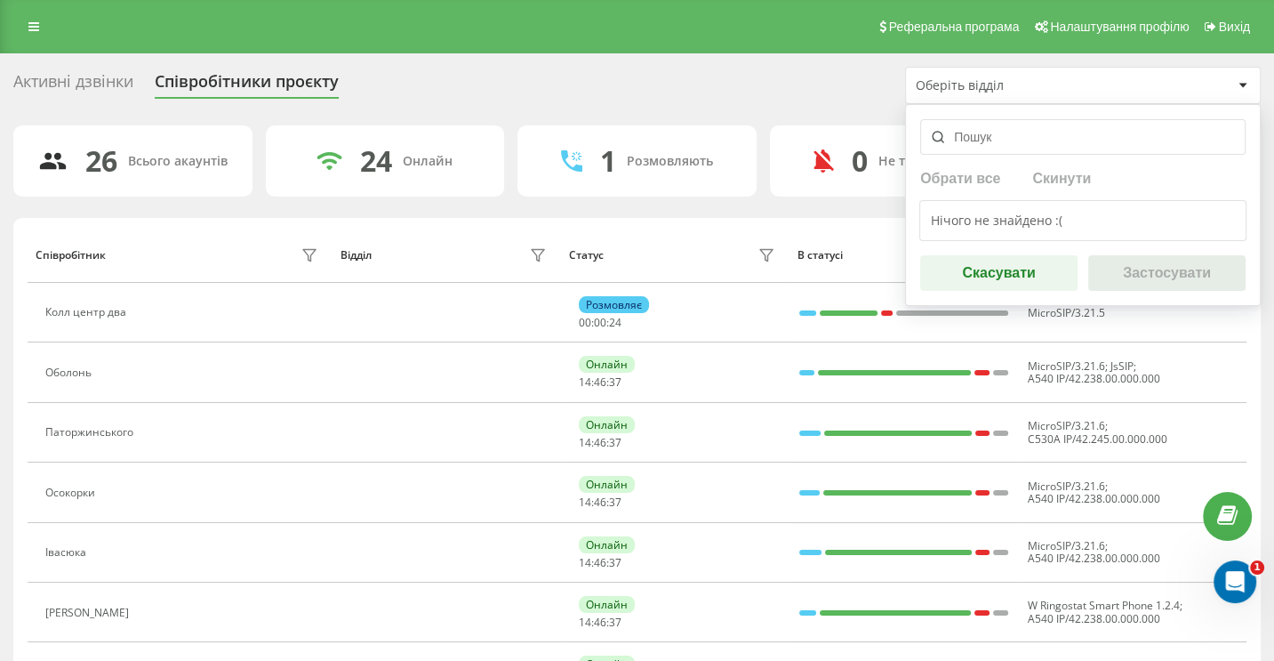
click at [709, 88] on div "Активні дзвінки Співробітники проєкту Оберіть відділ Обрати все Скинути Нічого …" at bounding box center [637, 85] width 1248 height 37
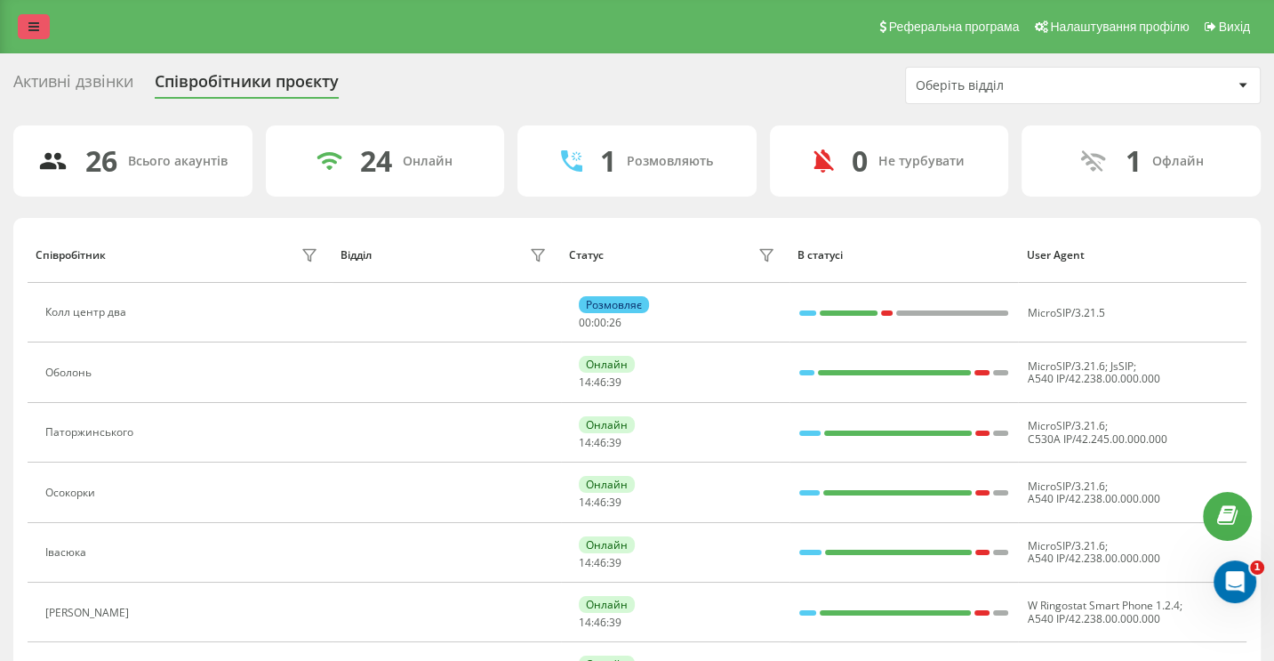
click at [29, 28] on icon at bounding box center [33, 26] width 11 height 12
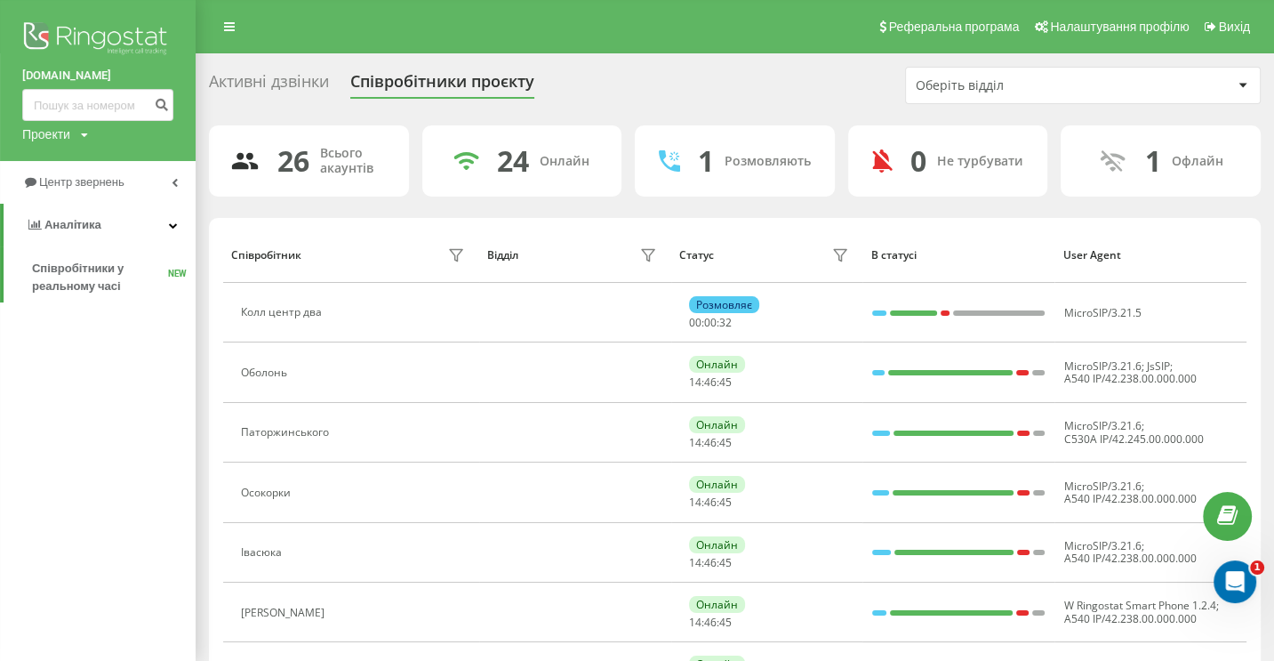
click at [108, 457] on div "[DOMAIN_NAME] Проекти [DOMAIN_NAME] Центр звернень Аналiтика Співробітники у ре…" at bounding box center [98, 330] width 196 height 661
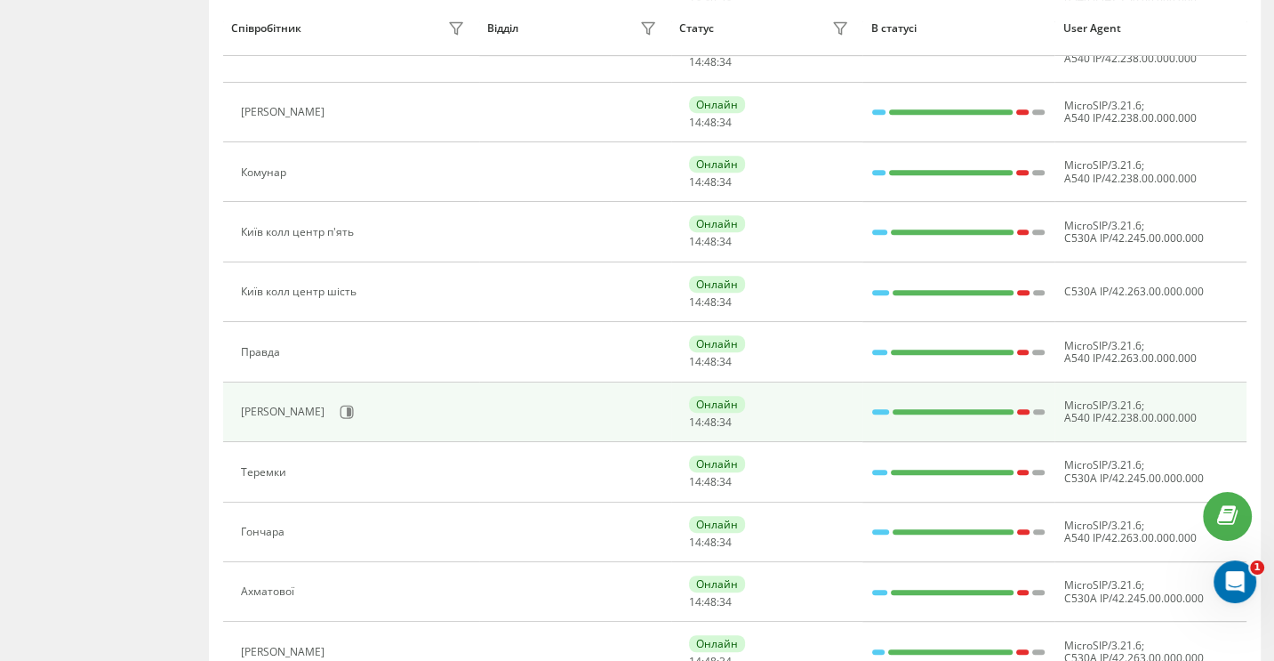
scroll to position [262, 0]
